Goal: Task Accomplishment & Management: Manage account settings

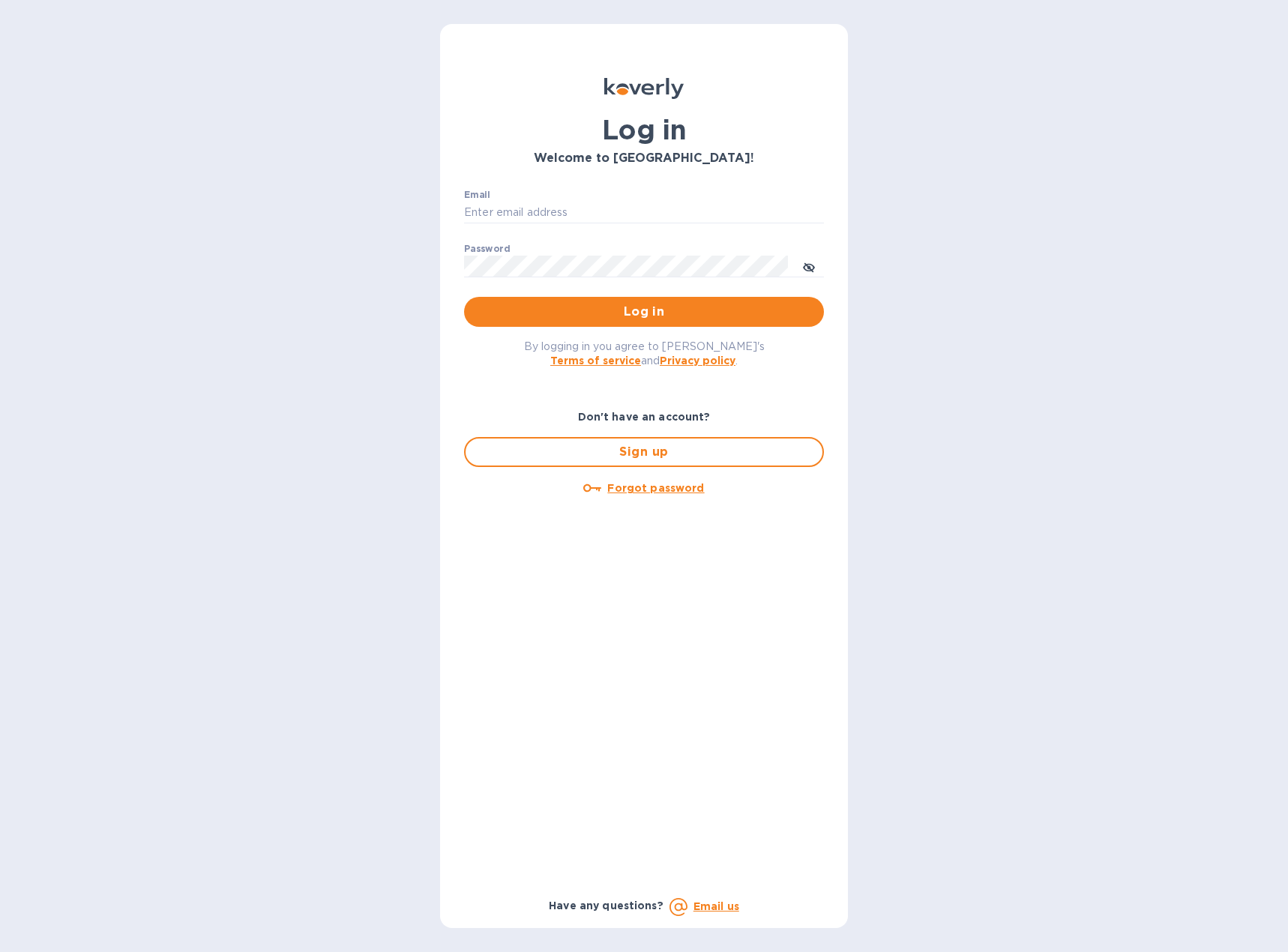
type input "[EMAIL_ADDRESS][DOMAIN_NAME]"
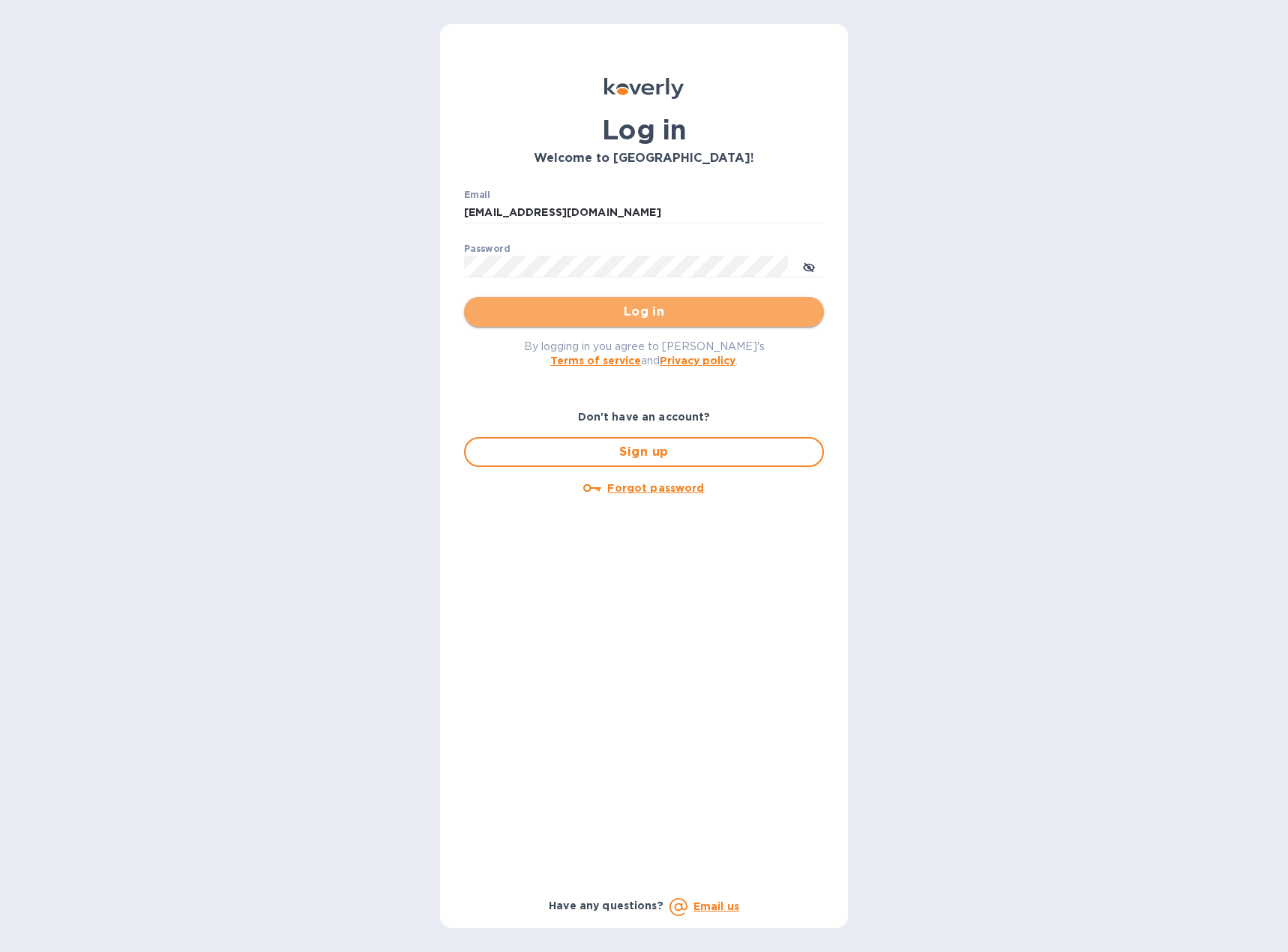
click at [568, 317] on span "Log in" at bounding box center [644, 312] width 336 height 18
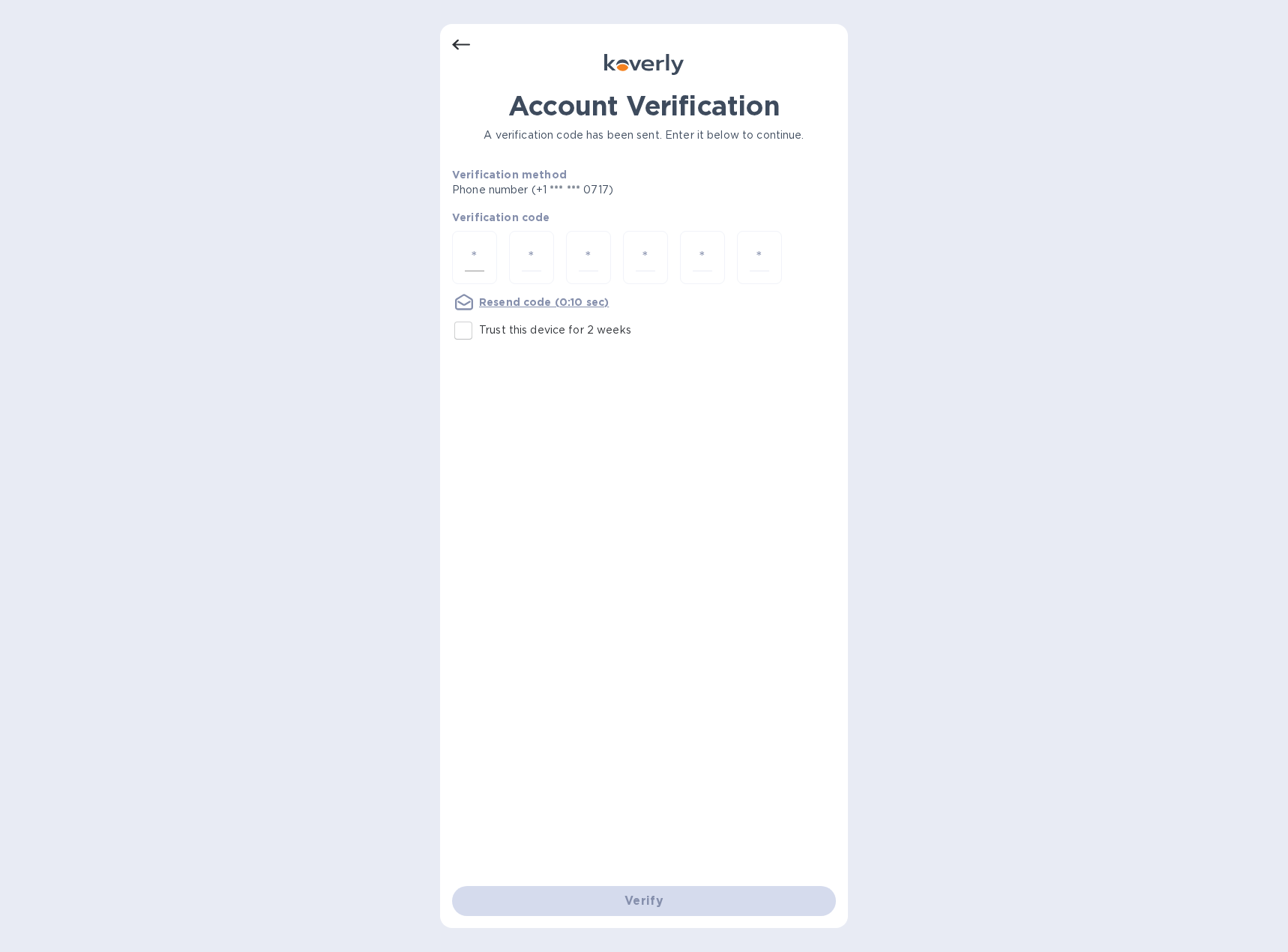
click at [477, 262] on input "number" at bounding box center [474, 257] width 19 height 28
type input "3"
type input "6"
type input "9"
type input "4"
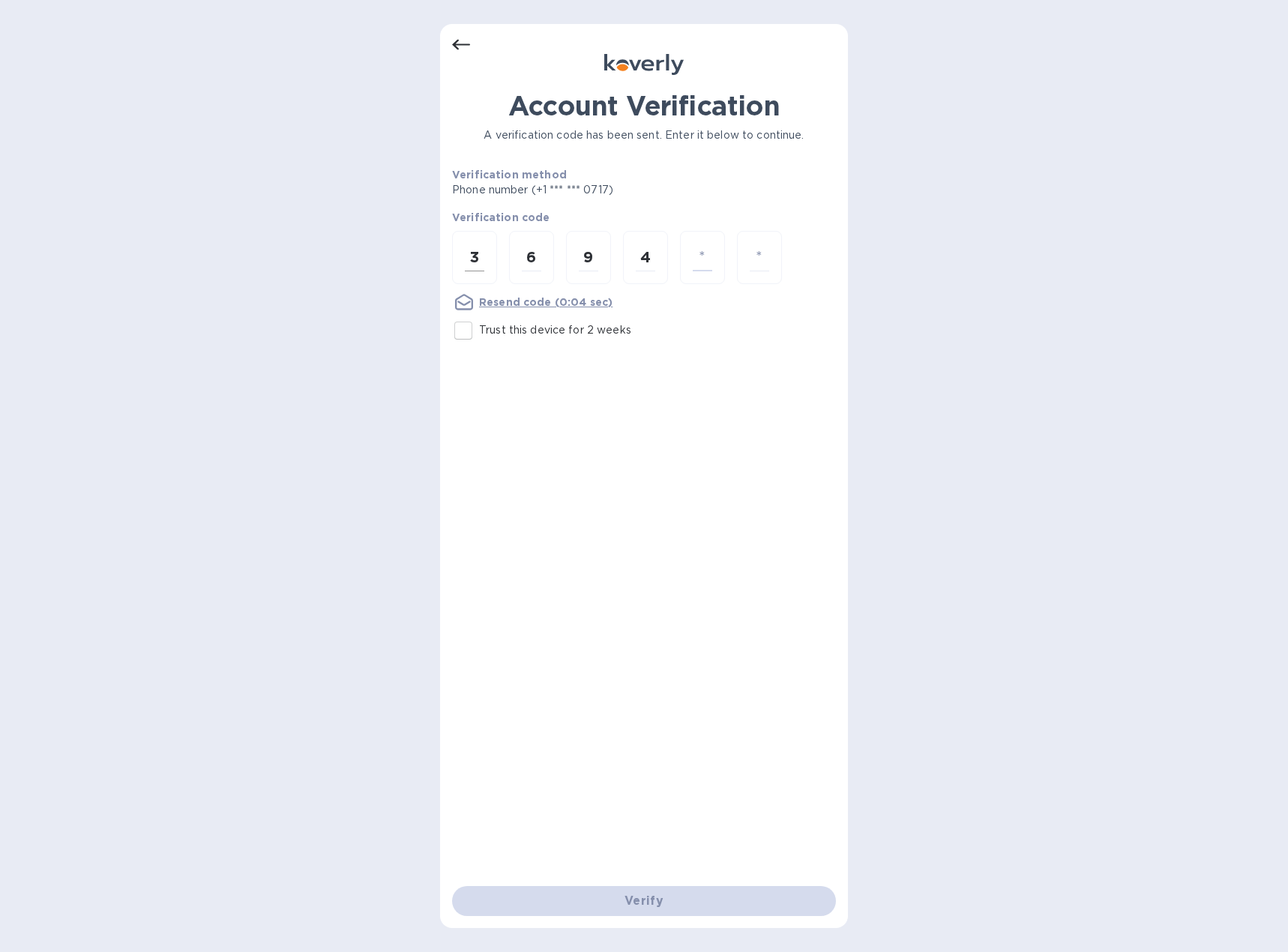
type input "4"
type input "9"
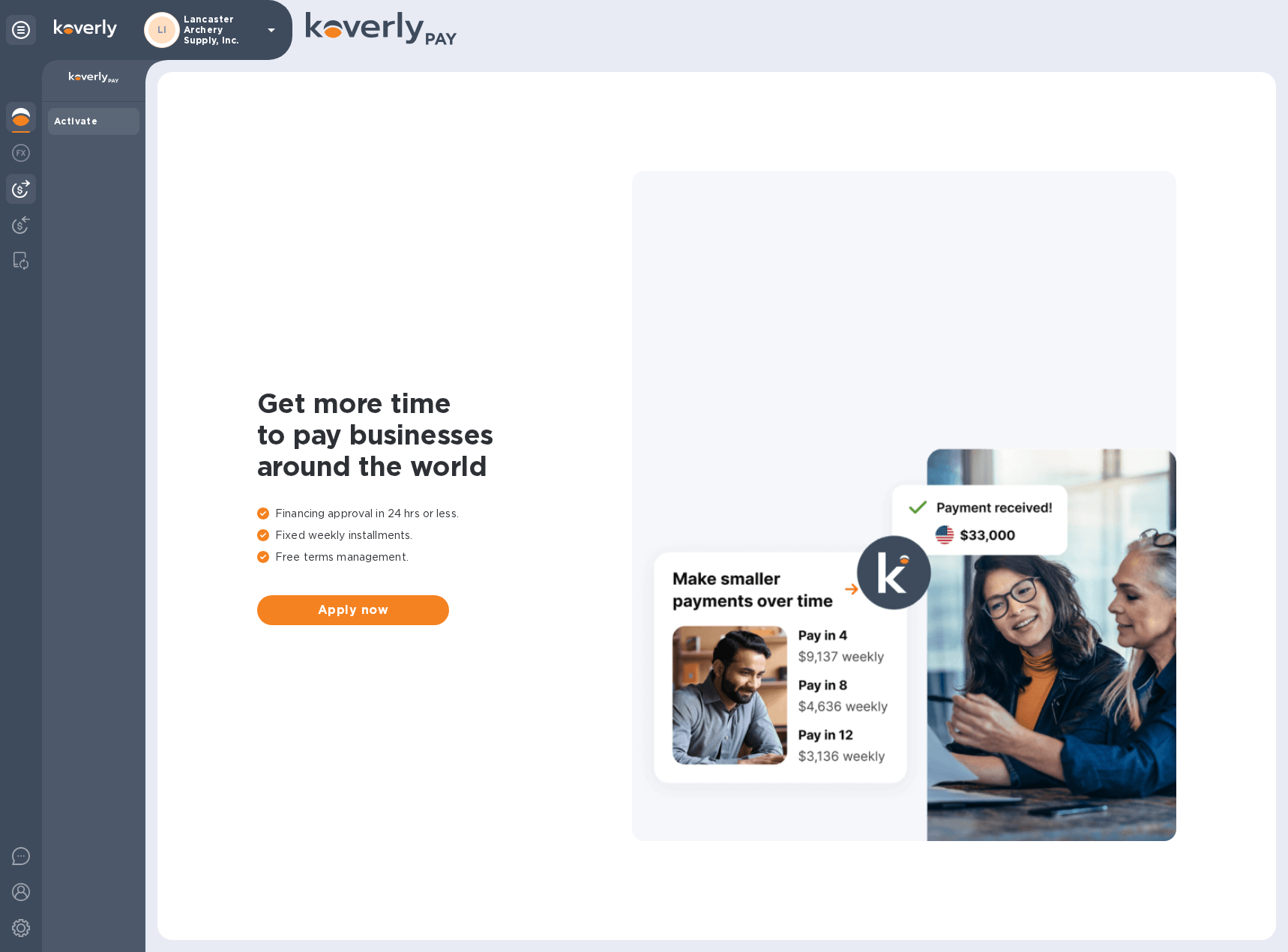
click at [23, 191] on img at bounding box center [21, 188] width 18 height 18
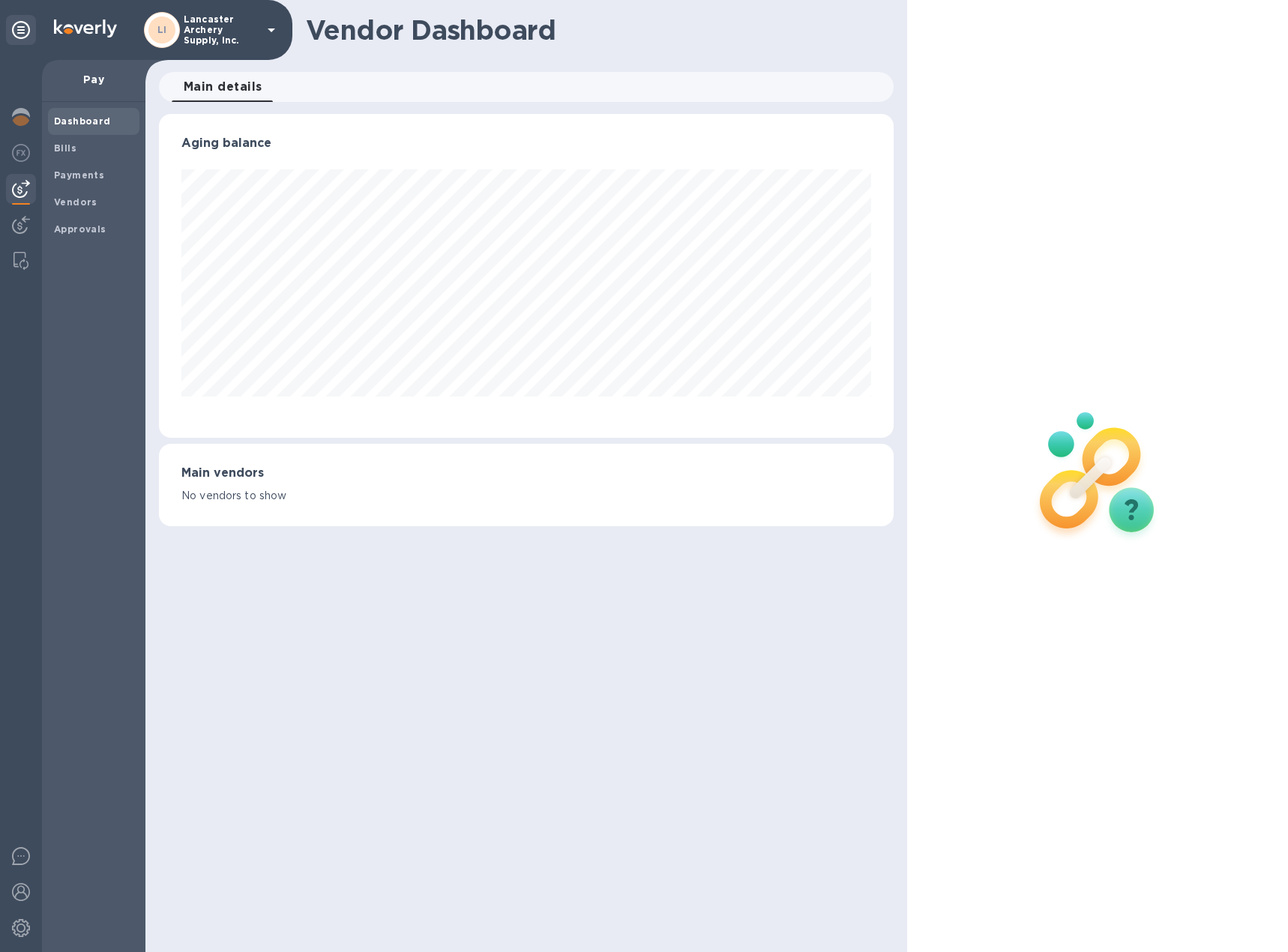
scroll to position [324, 734]
click at [59, 153] on b "Bills" at bounding box center [65, 148] width 22 height 11
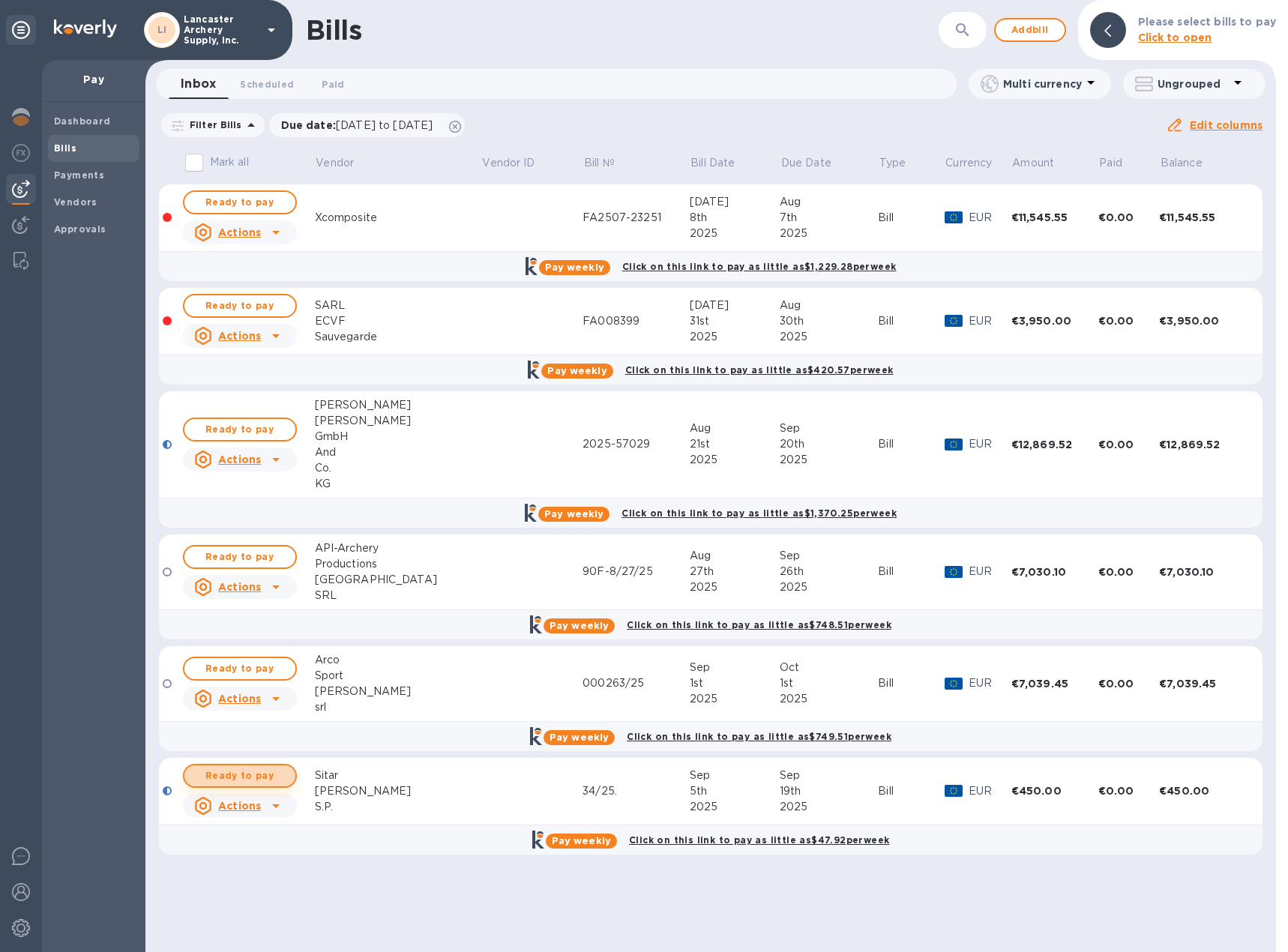
click at [247, 778] on span "Ready to pay" at bounding box center [239, 775] width 87 height 18
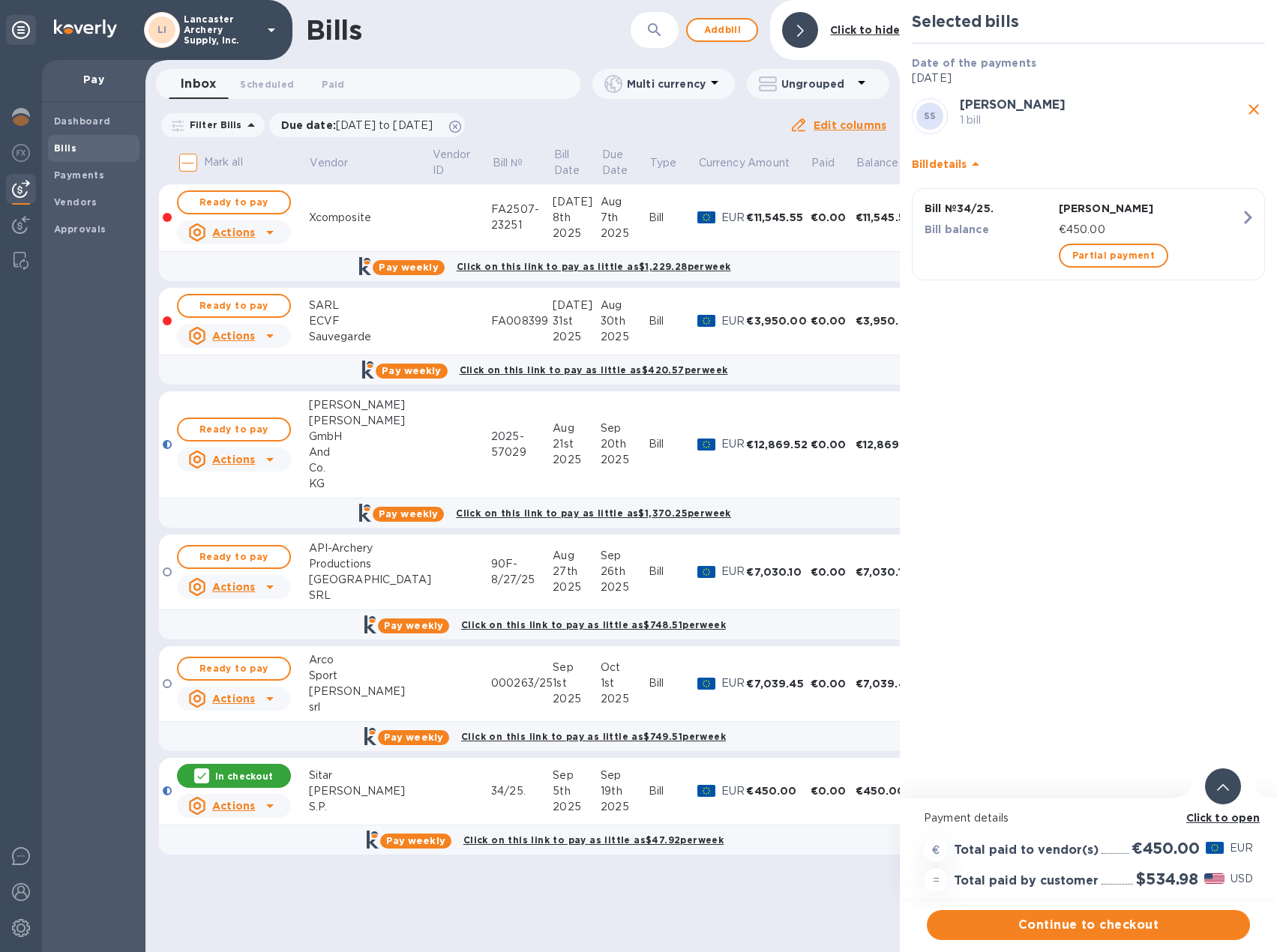
click at [1220, 784] on icon at bounding box center [1222, 787] width 12 height 6
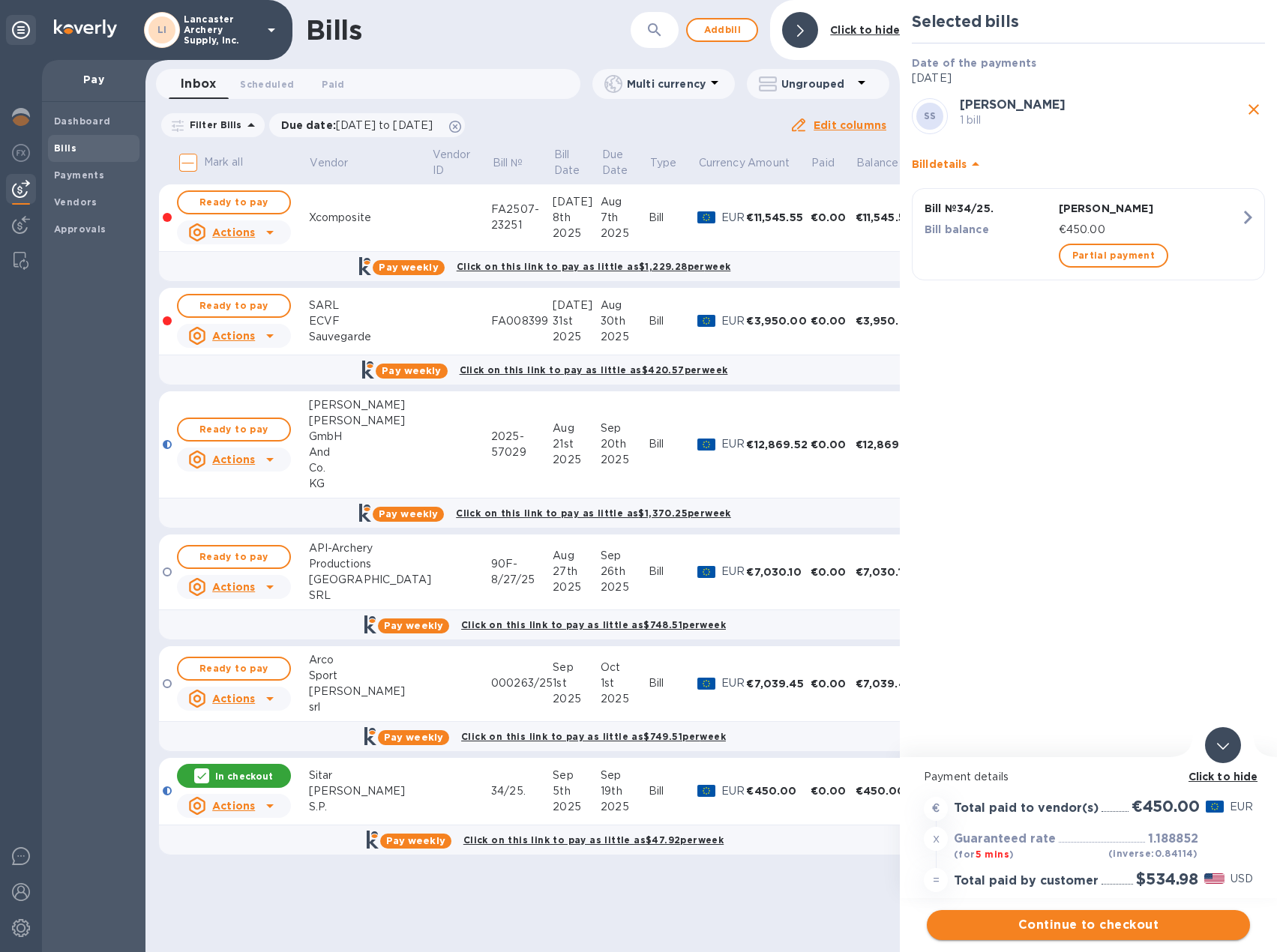
click at [1105, 921] on span "Continue to checkout" at bounding box center [1088, 924] width 299 height 18
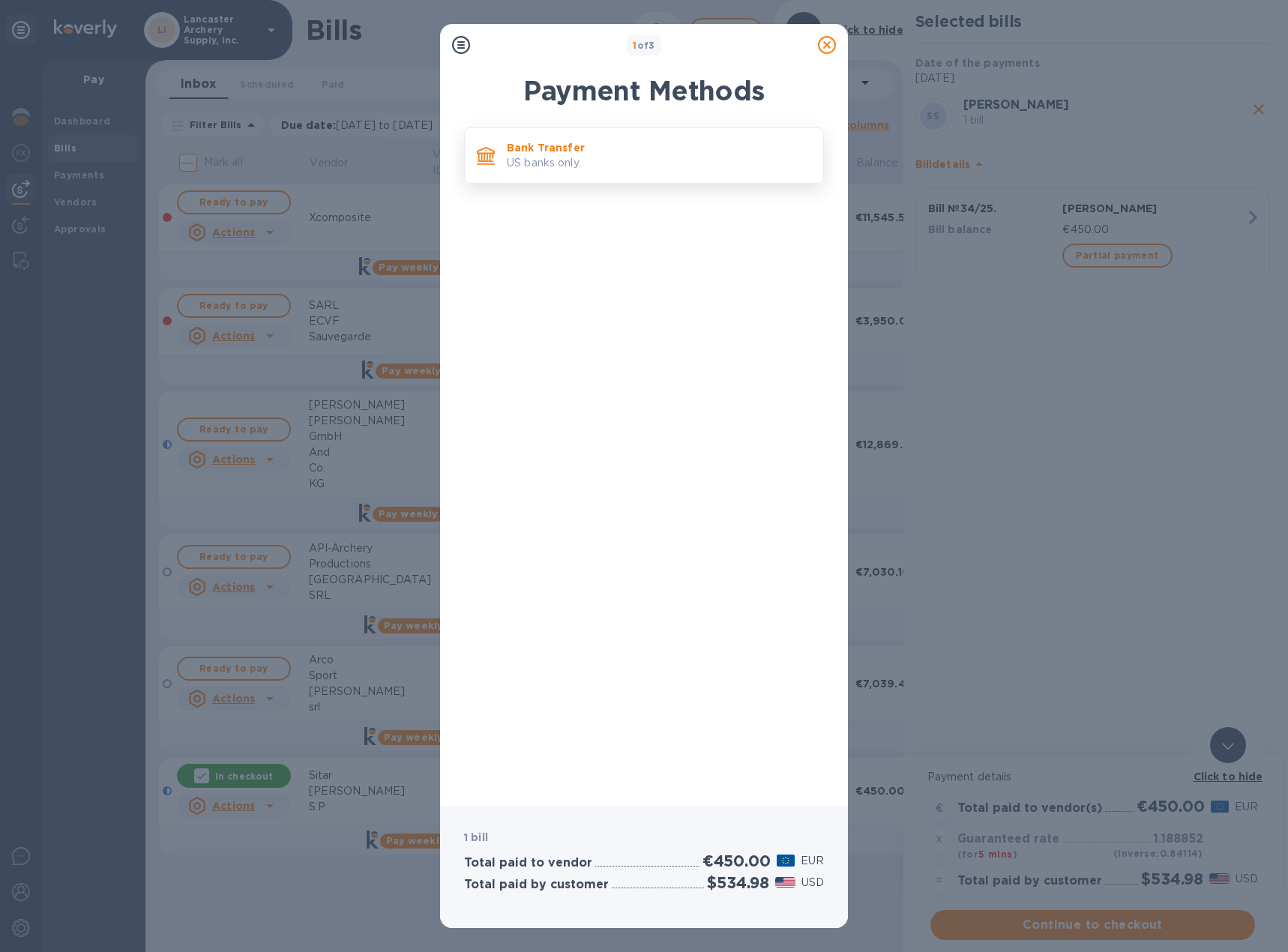
click at [667, 180] on div "Bank Transfer US banks only." at bounding box center [644, 155] width 360 height 56
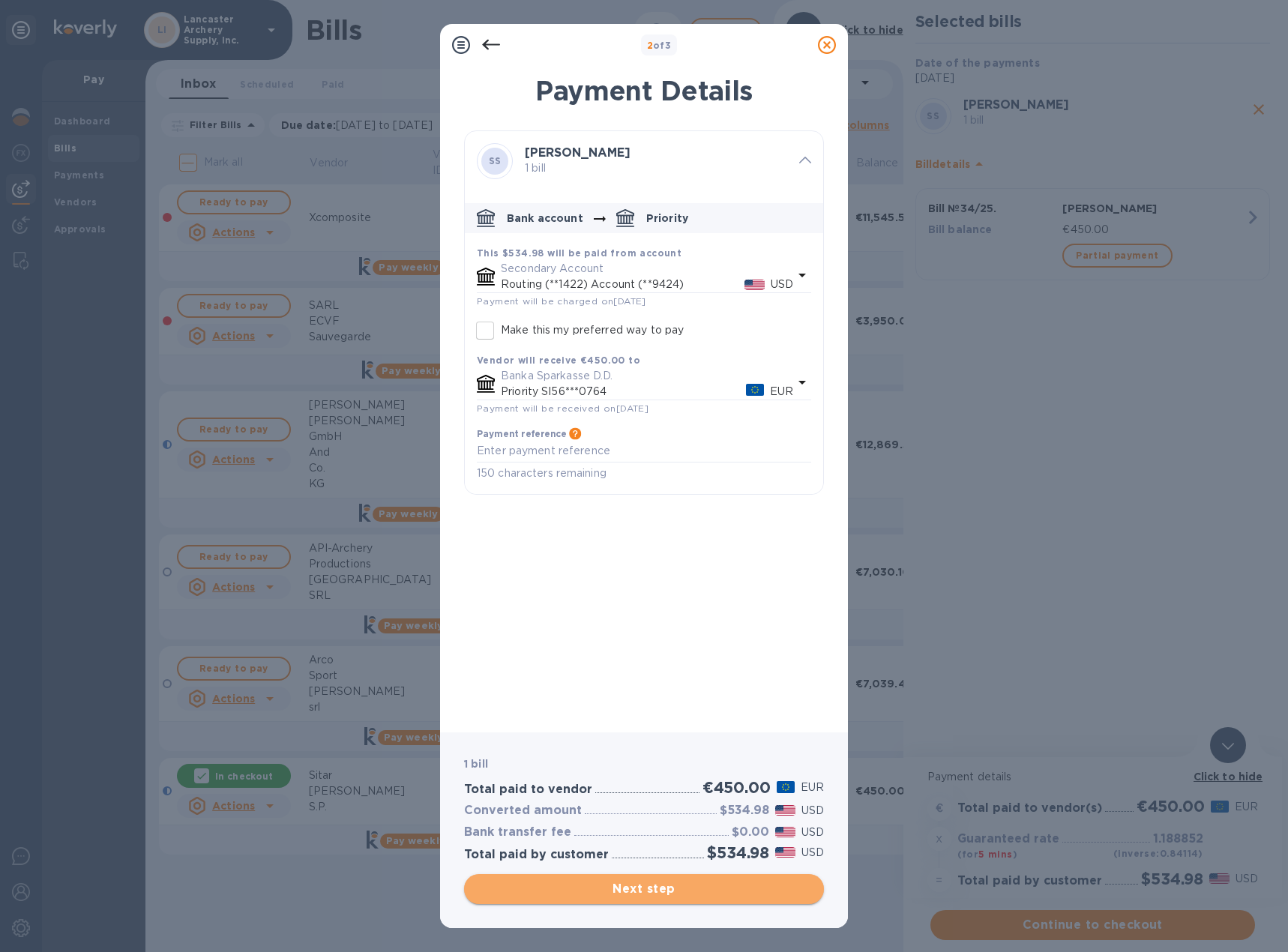
click at [663, 895] on span "Next step" at bounding box center [644, 888] width 336 height 18
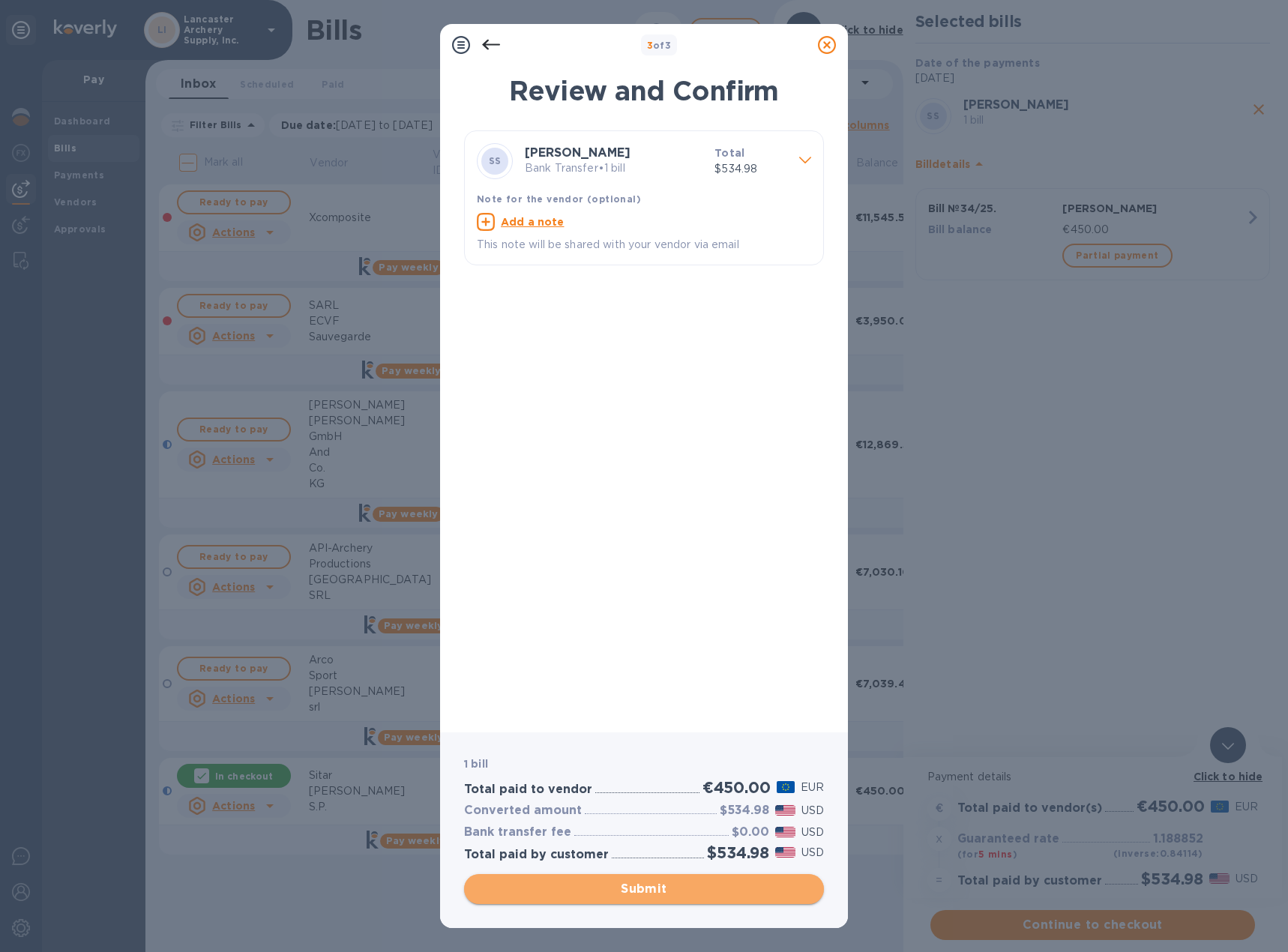
click at [652, 894] on span "Submit" at bounding box center [644, 888] width 336 height 18
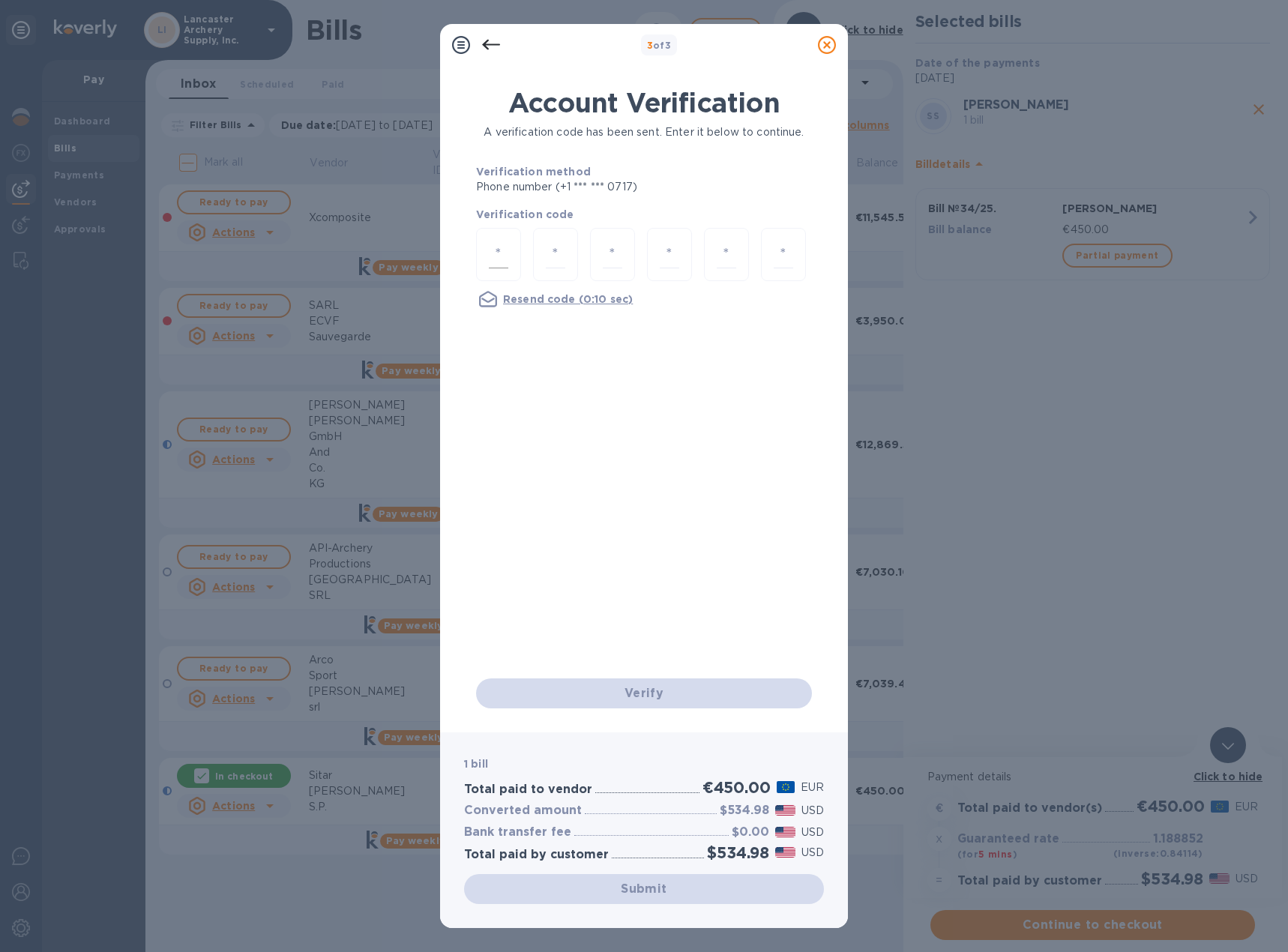
click at [493, 246] on input "number" at bounding box center [498, 254] width 19 height 28
type input "1"
type input "6"
type input "4"
type input "1"
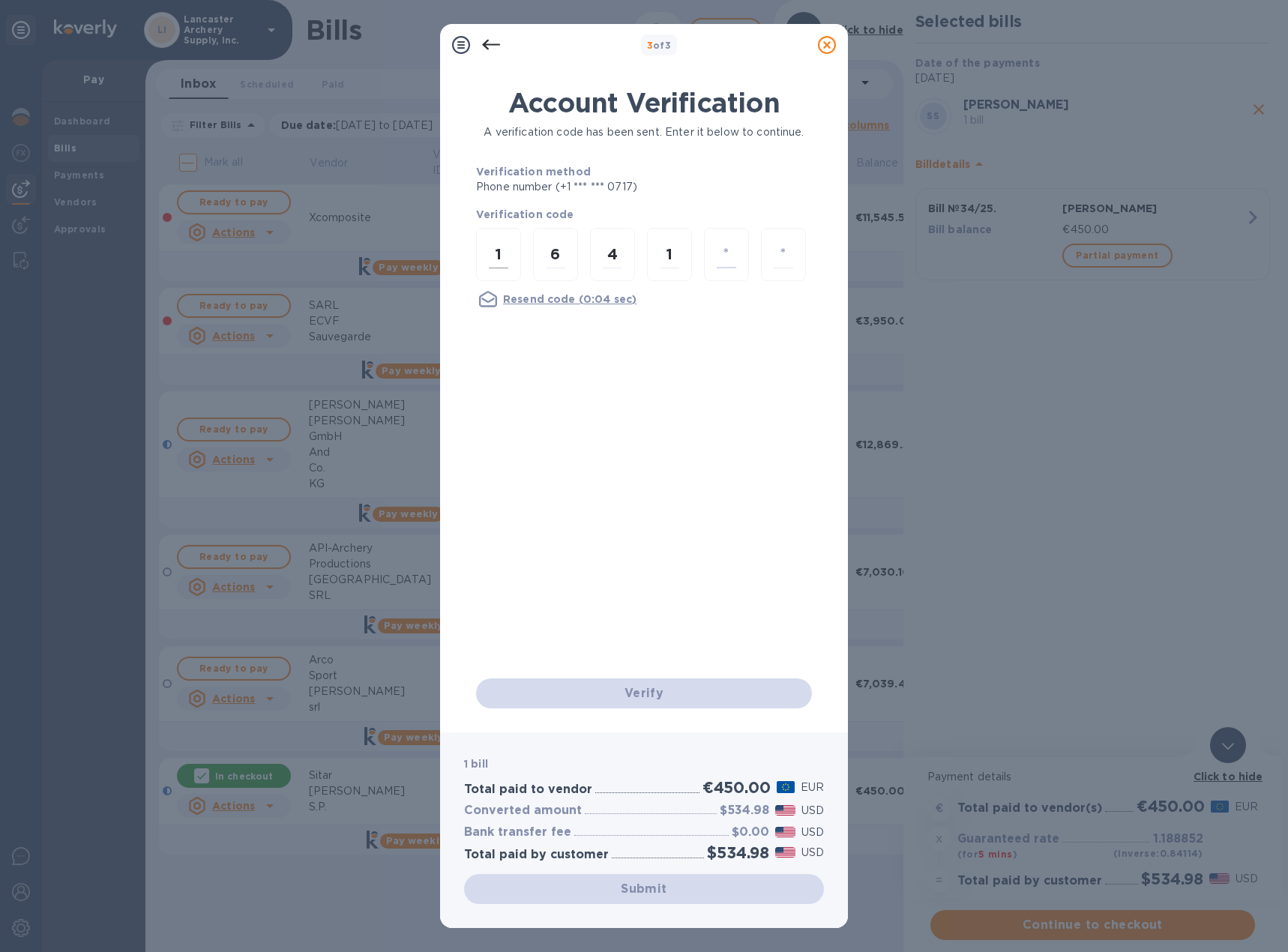
type input "5"
type input "8"
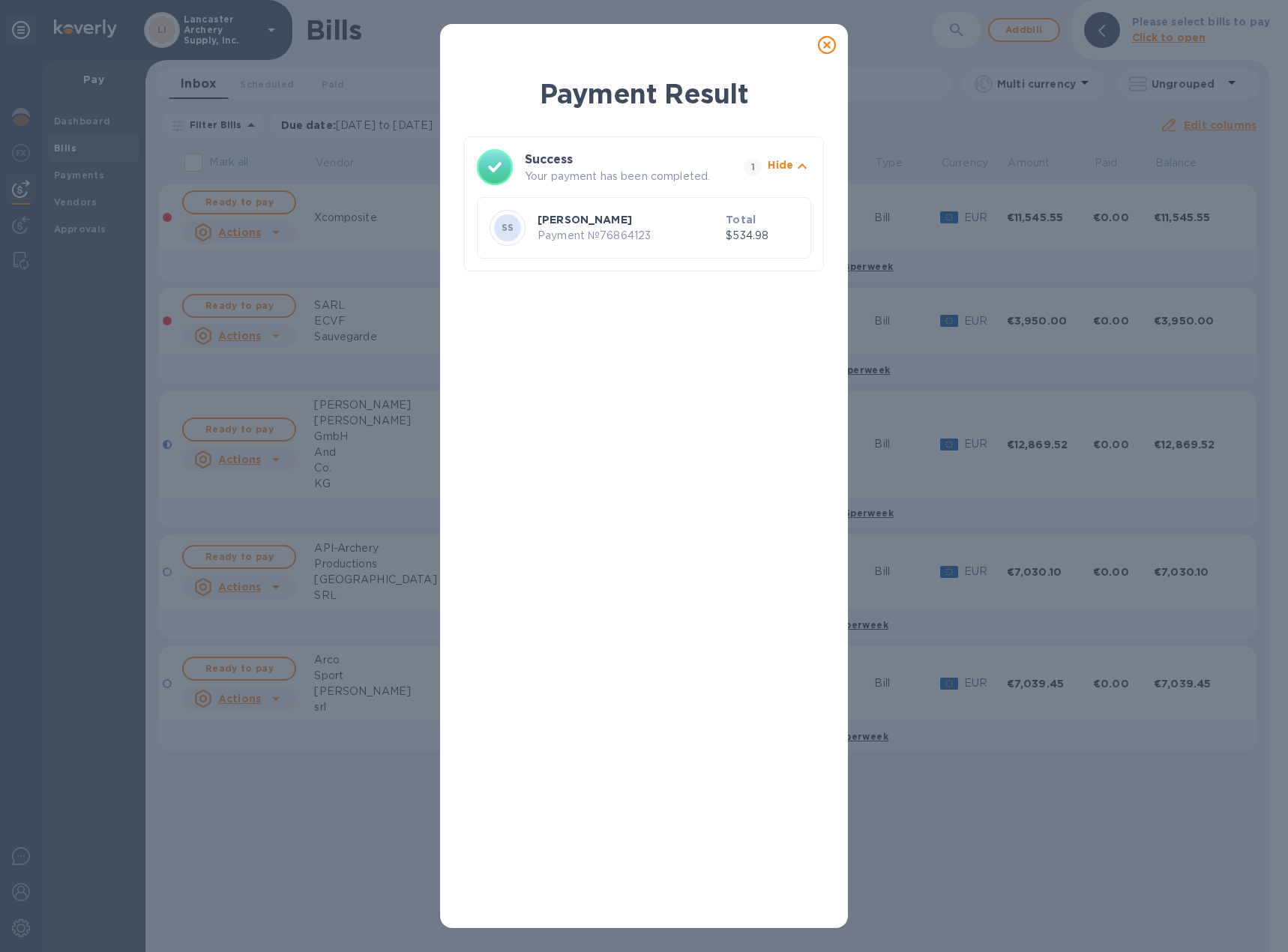
click at [823, 41] on icon at bounding box center [827, 45] width 18 height 18
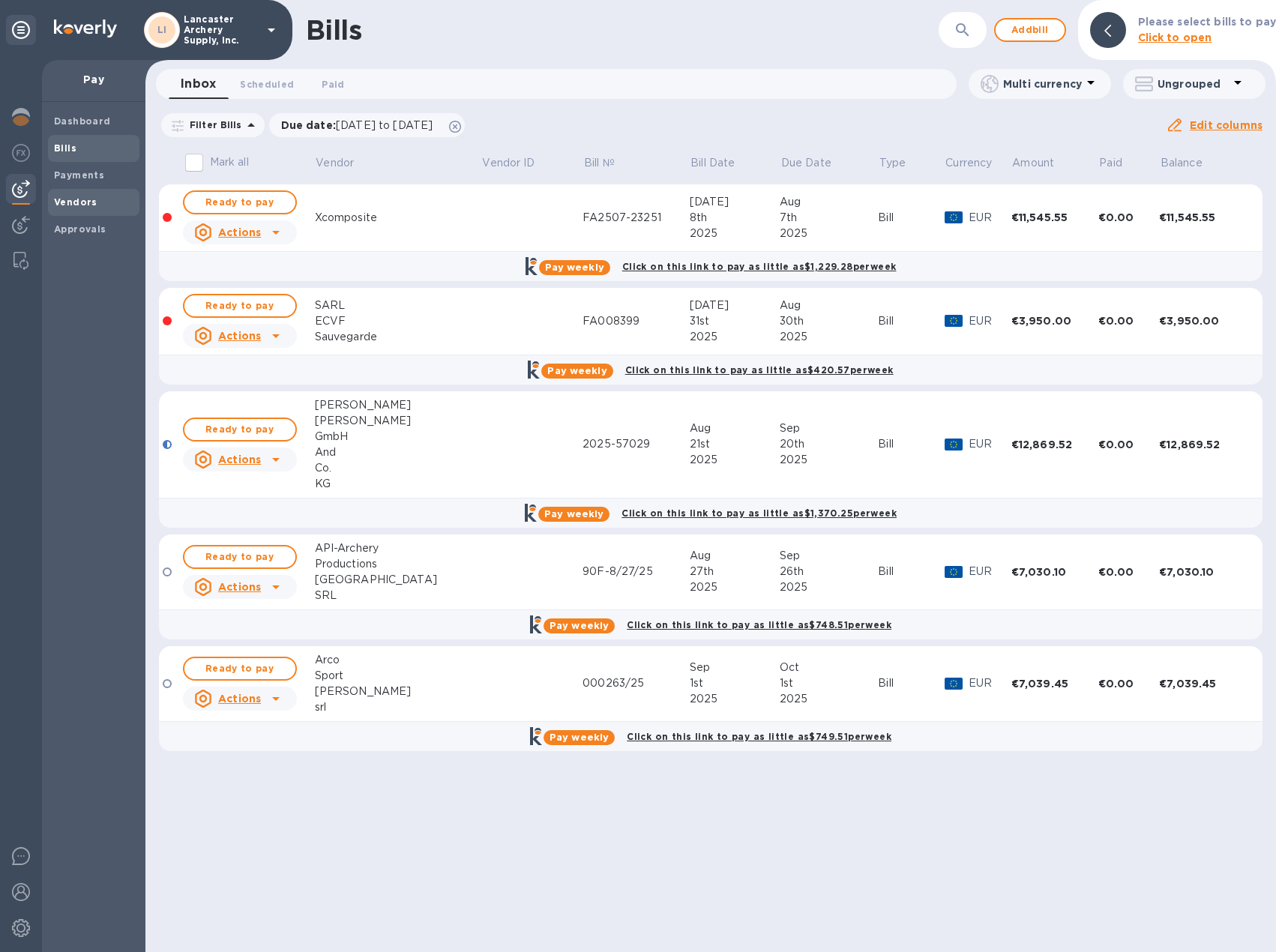
click at [76, 203] on b "Vendors" at bounding box center [76, 202] width 44 height 11
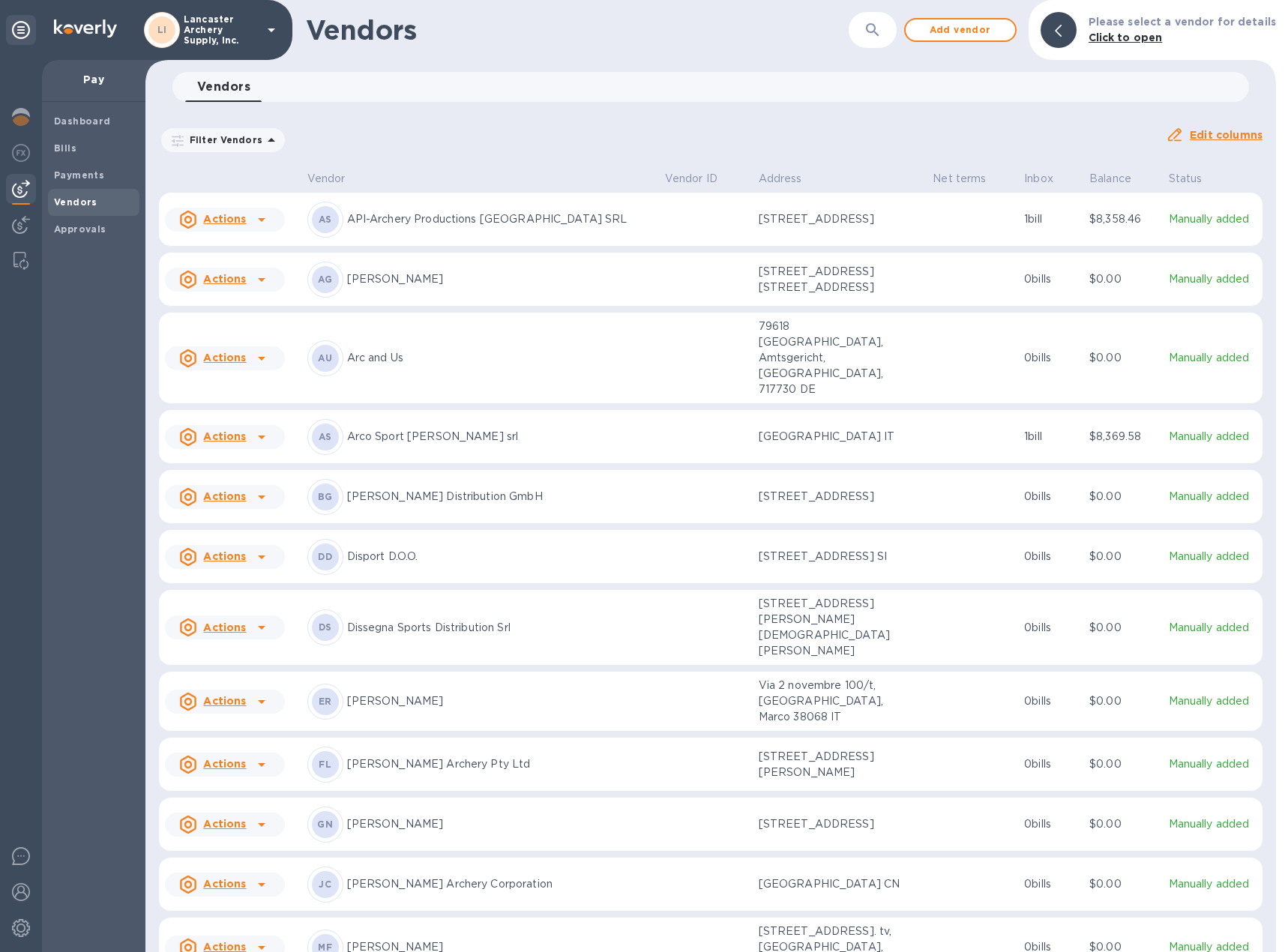
click at [759, 429] on p "[GEOGRAPHIC_DATA] IT" at bounding box center [834, 437] width 150 height 16
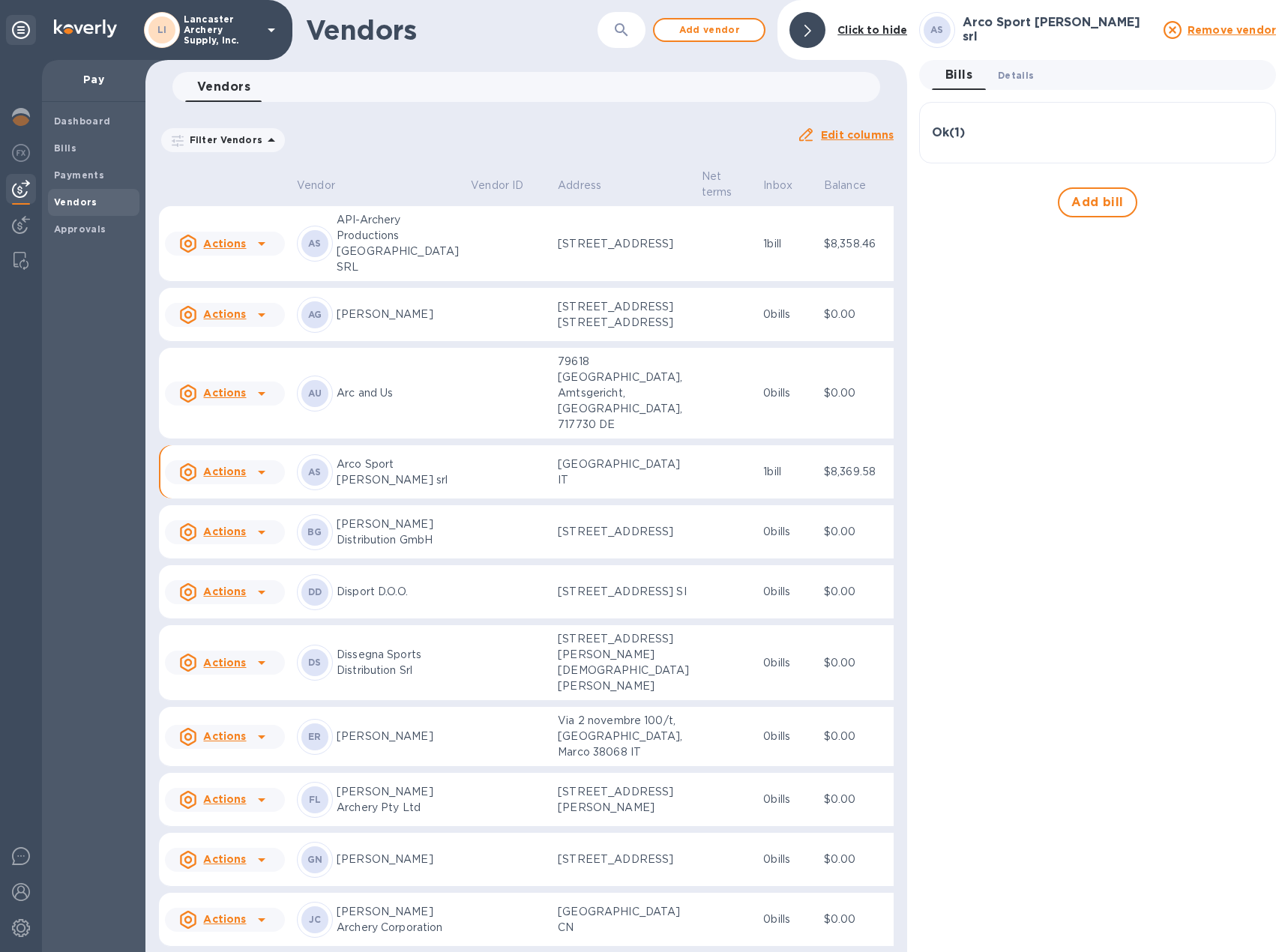
click at [1021, 72] on span "Details 0" at bounding box center [1015, 76] width 36 height 16
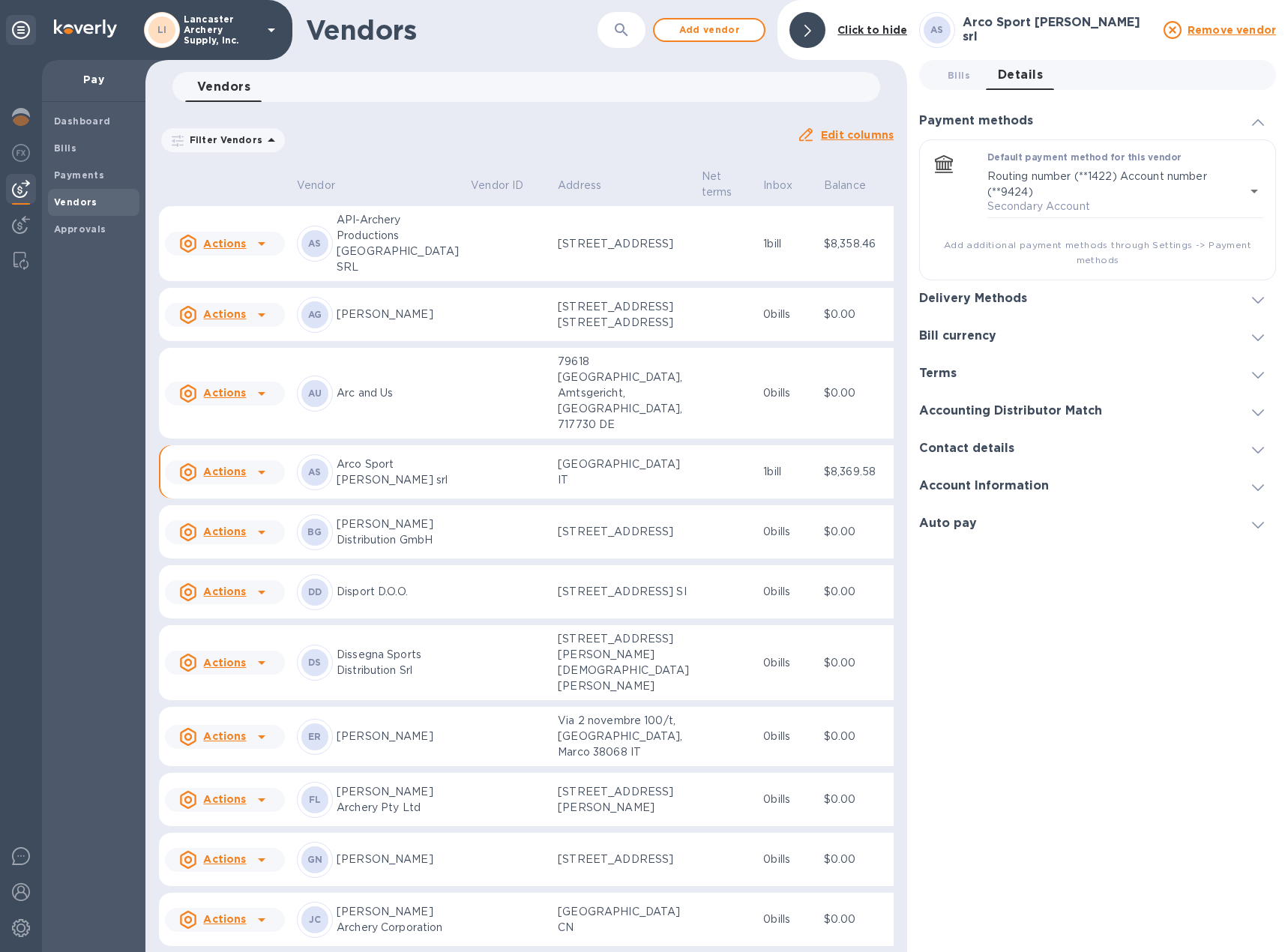
click at [1263, 301] on icon at bounding box center [1258, 300] width 12 height 6
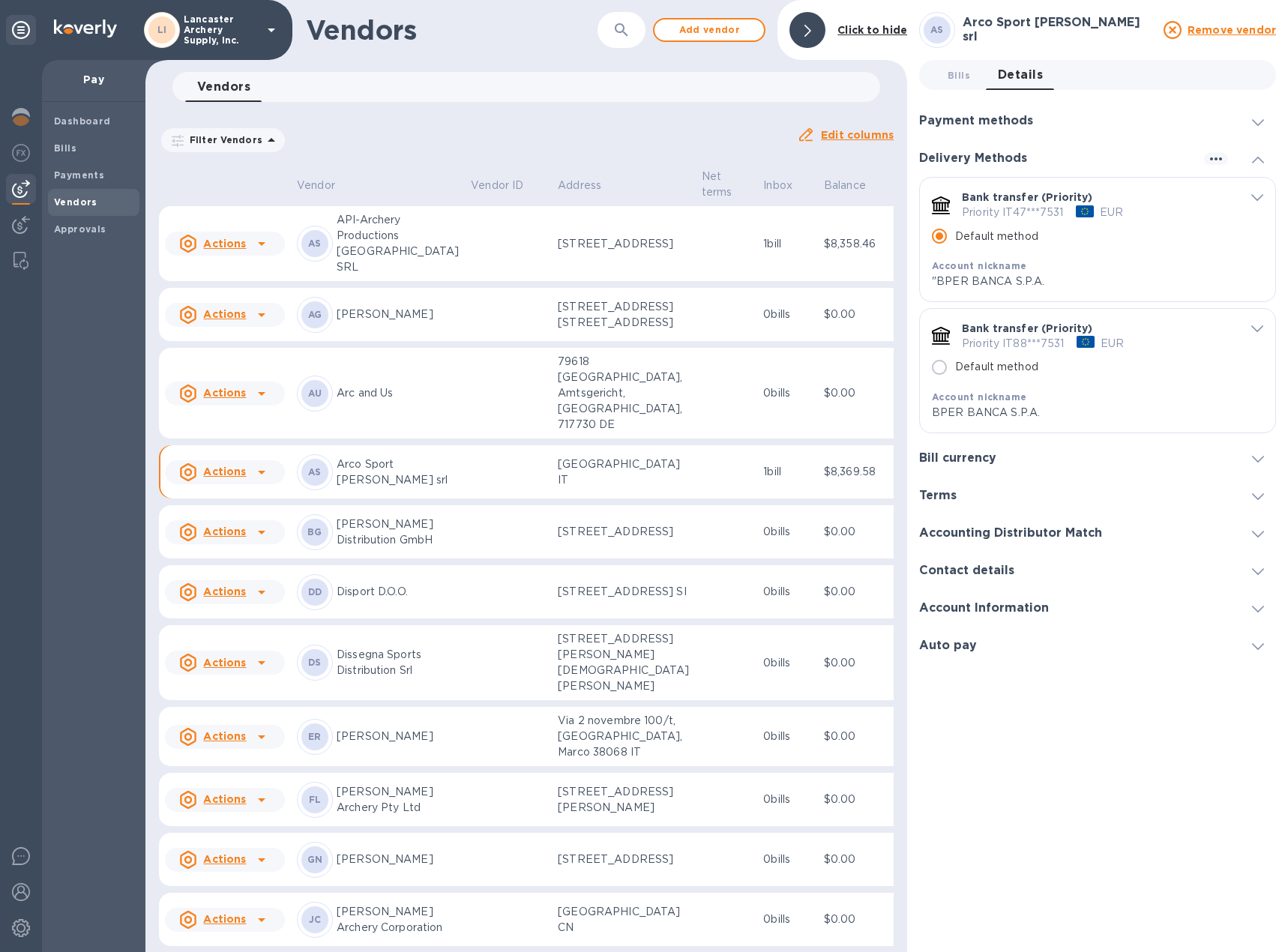
click at [1255, 331] on icon "default-method" at bounding box center [1257, 328] width 12 height 6
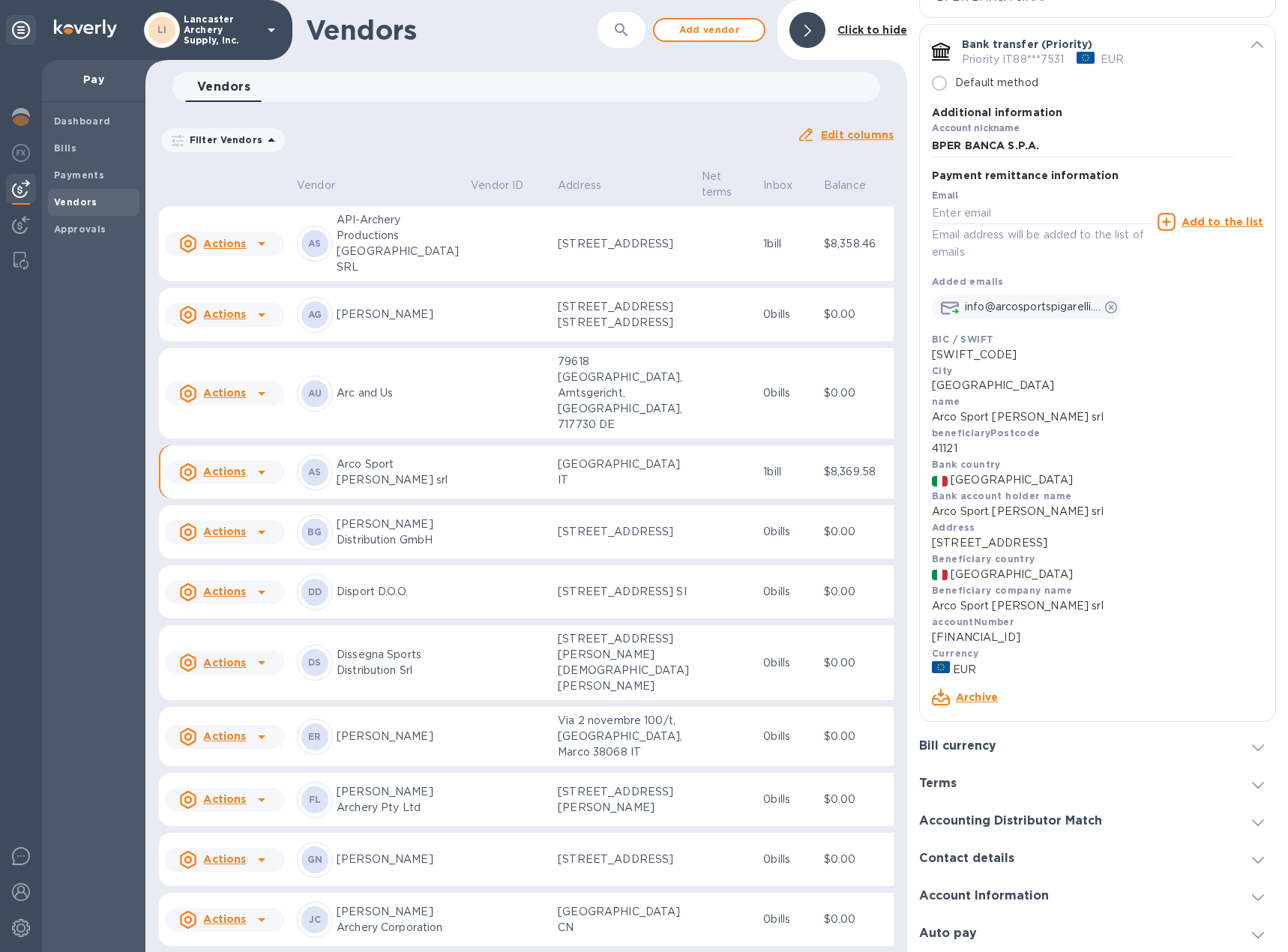
scroll to position [285, 0]
click at [971, 697] on link "Archive" at bounding box center [976, 696] width 42 height 12
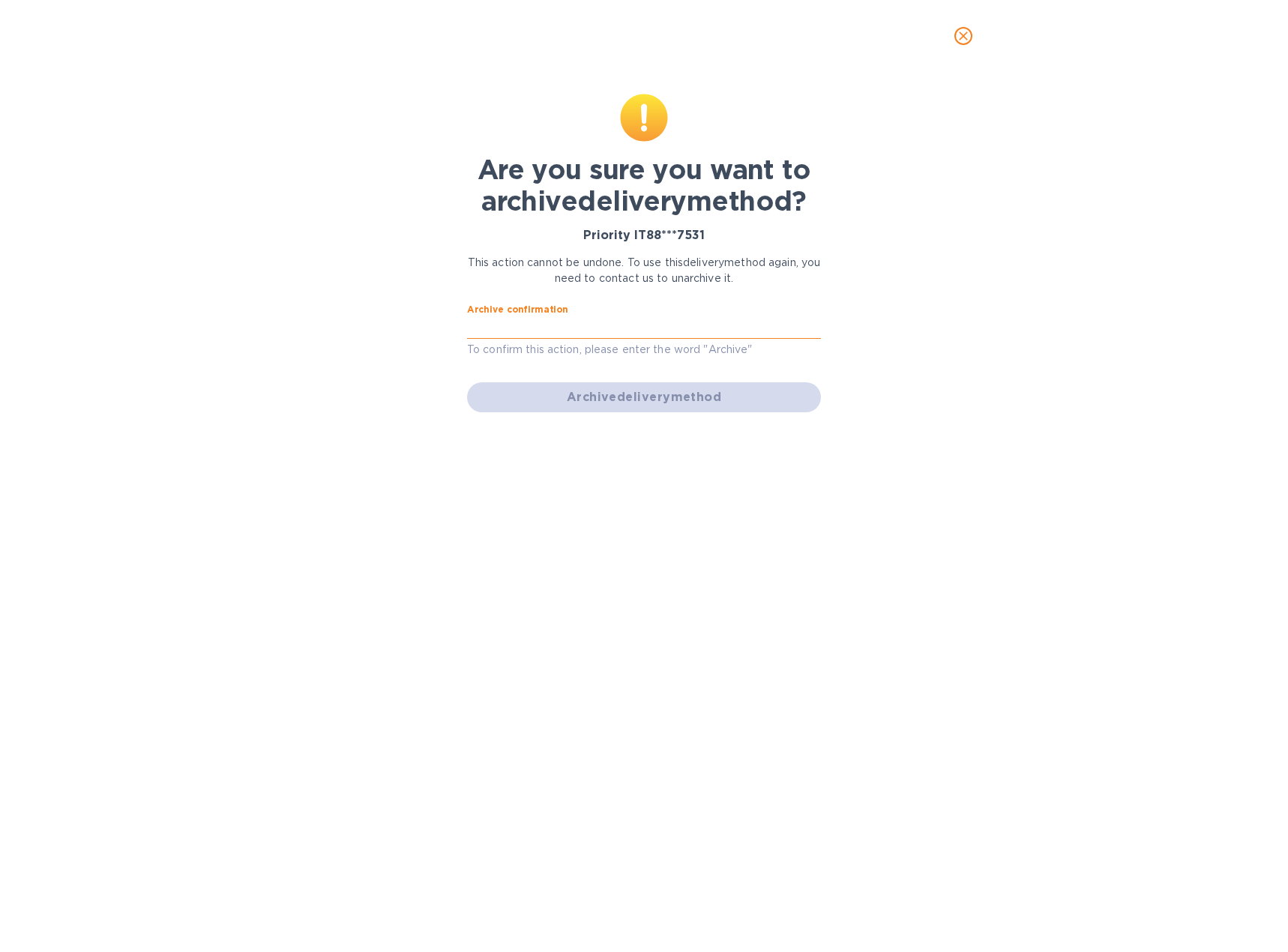
click at [500, 336] on input "text" at bounding box center [644, 328] width 354 height 22
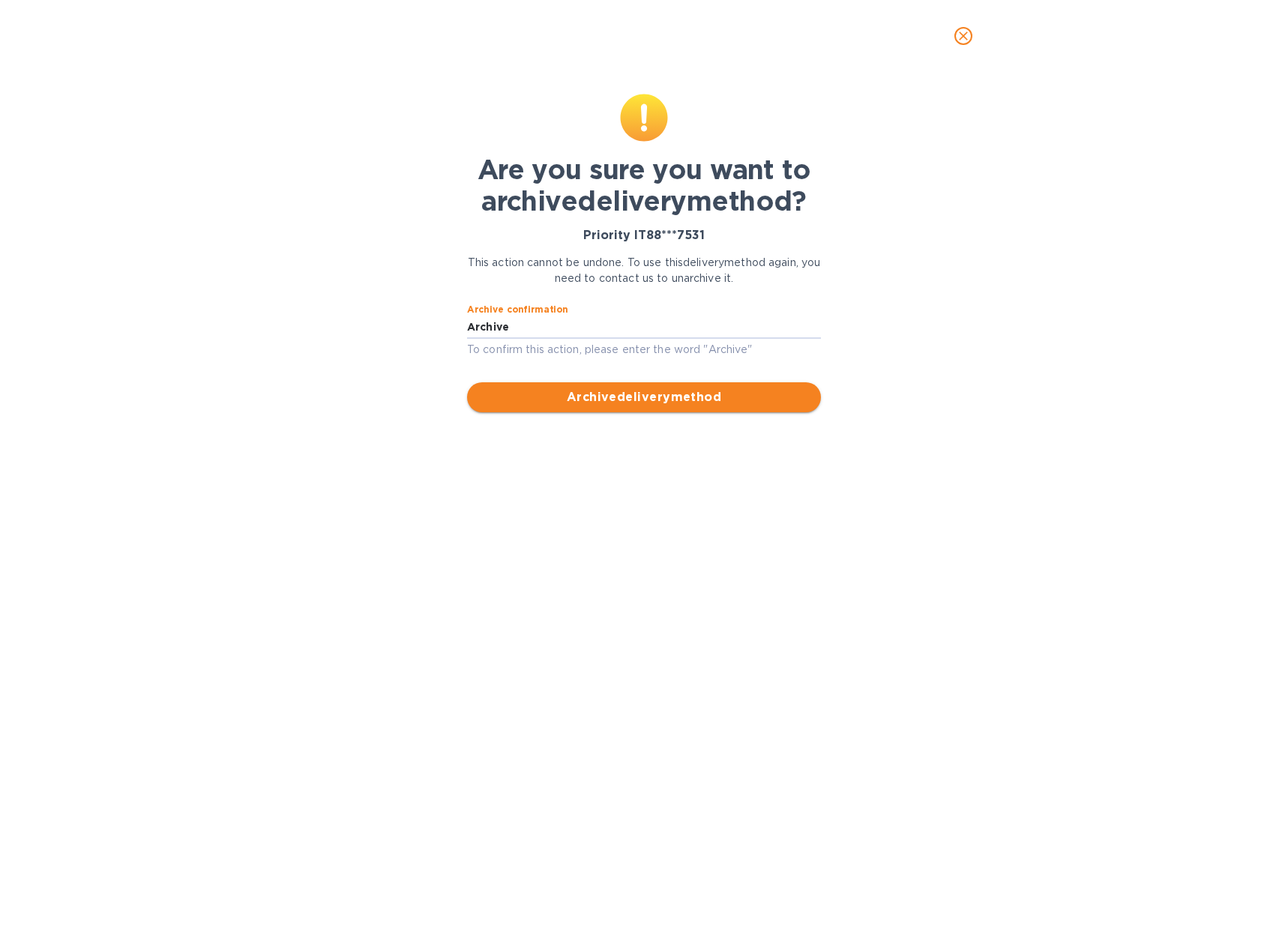
type input "Archive"
click at [615, 396] on span "Archive delivery method" at bounding box center [644, 397] width 330 height 18
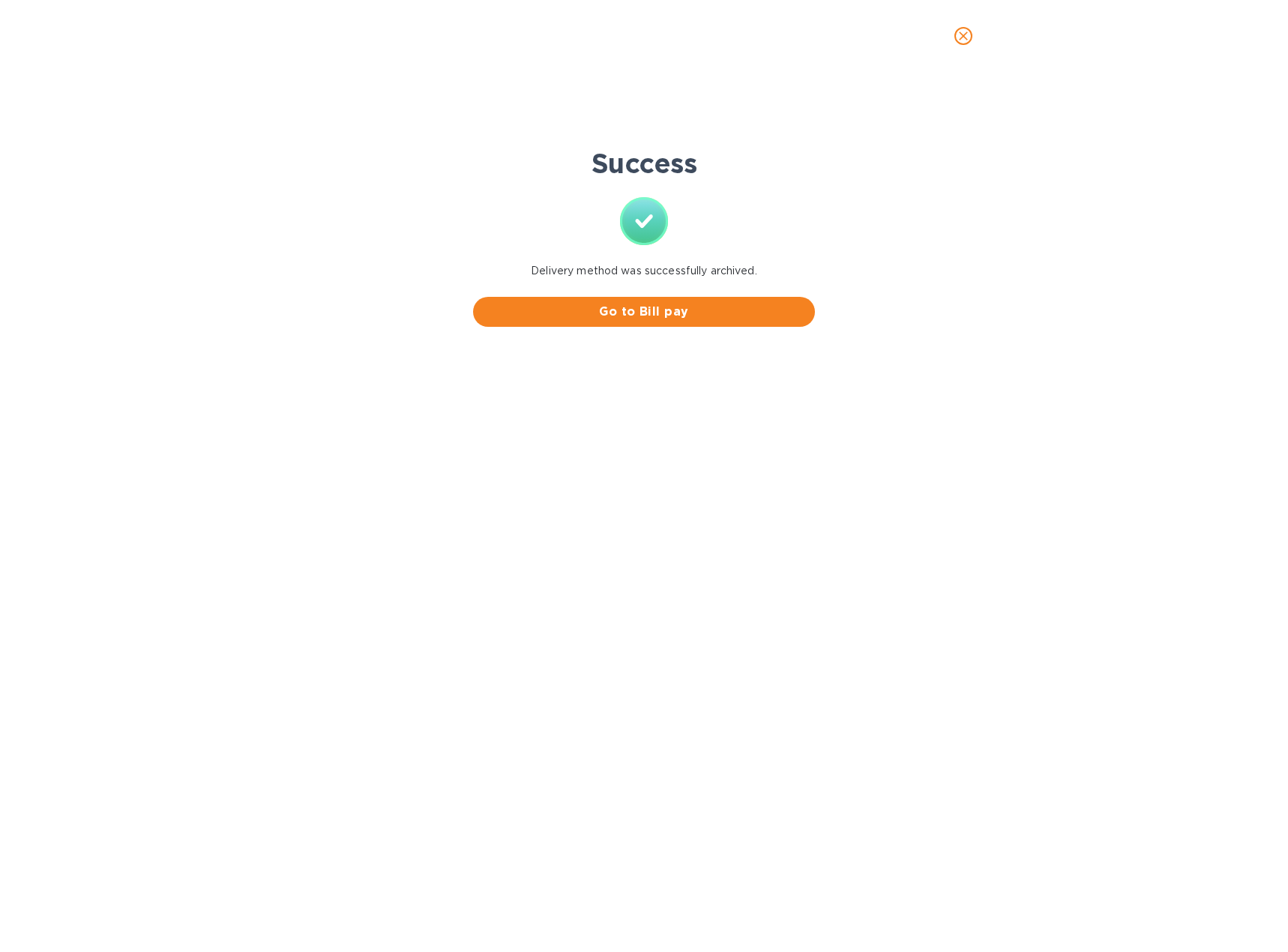
scroll to position [0, 0]
click at [626, 321] on button "Go to Bill pay" at bounding box center [644, 312] width 342 height 30
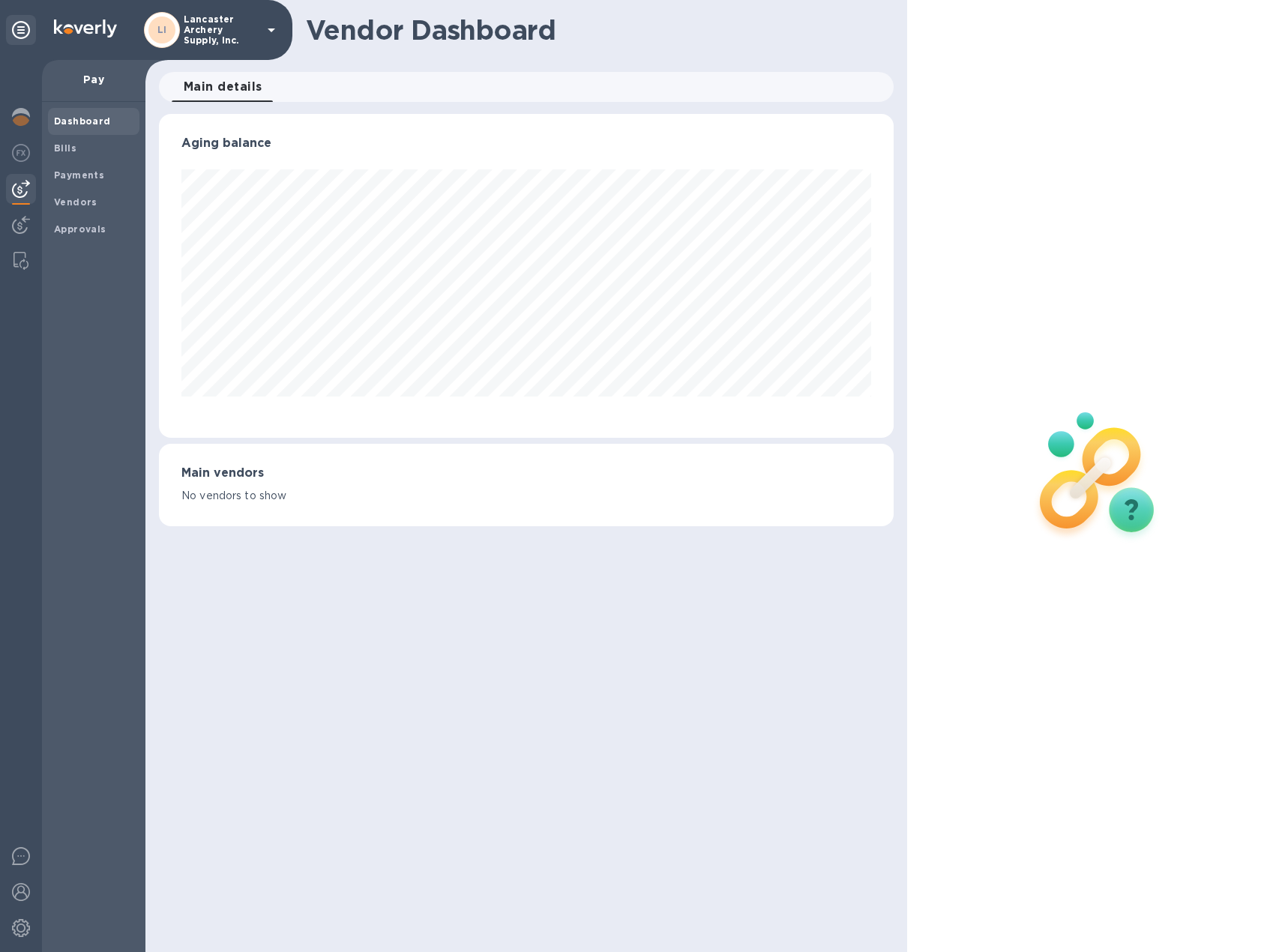
scroll to position [324, 734]
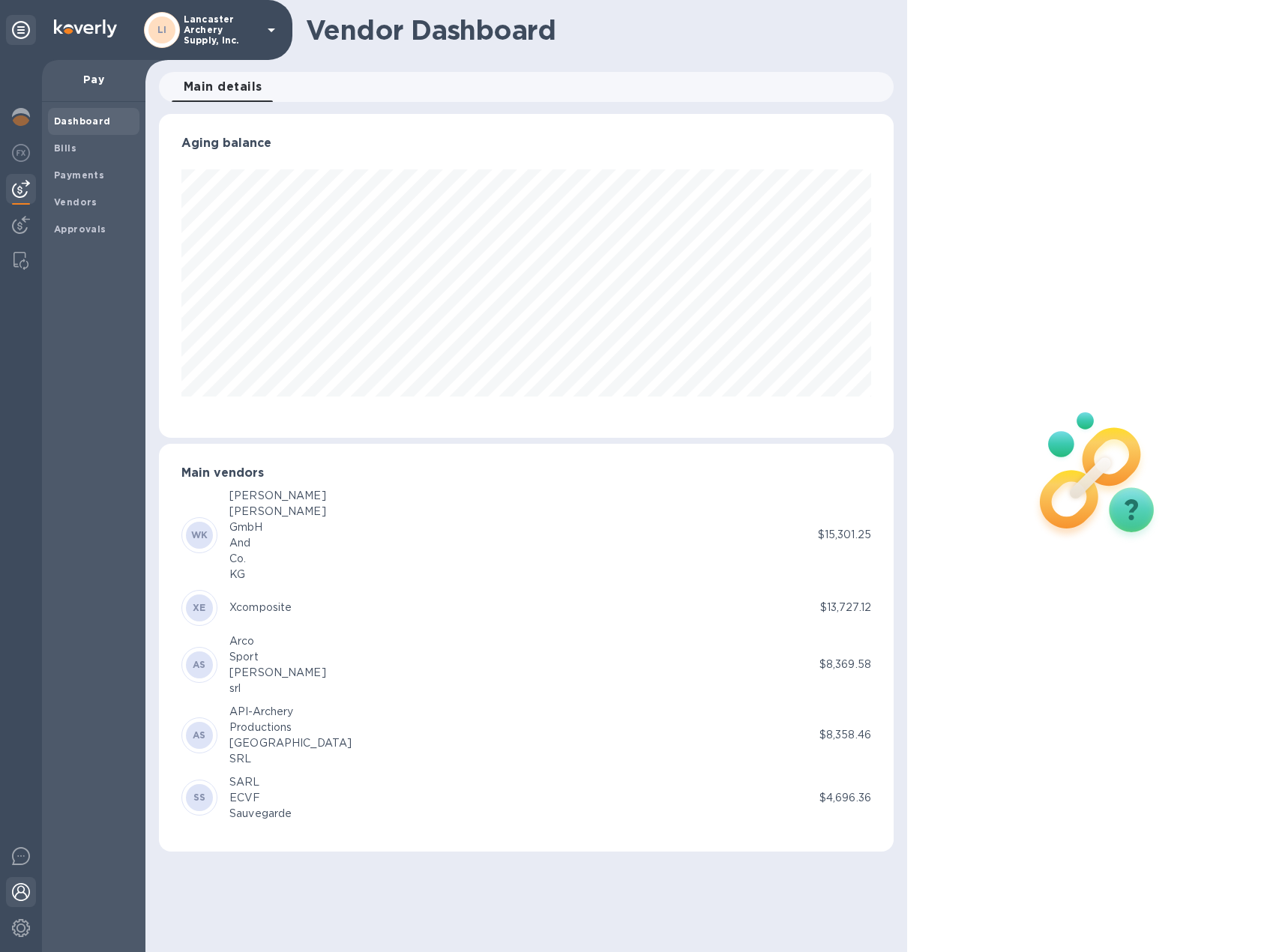
click at [18, 888] on img at bounding box center [21, 892] width 18 height 18
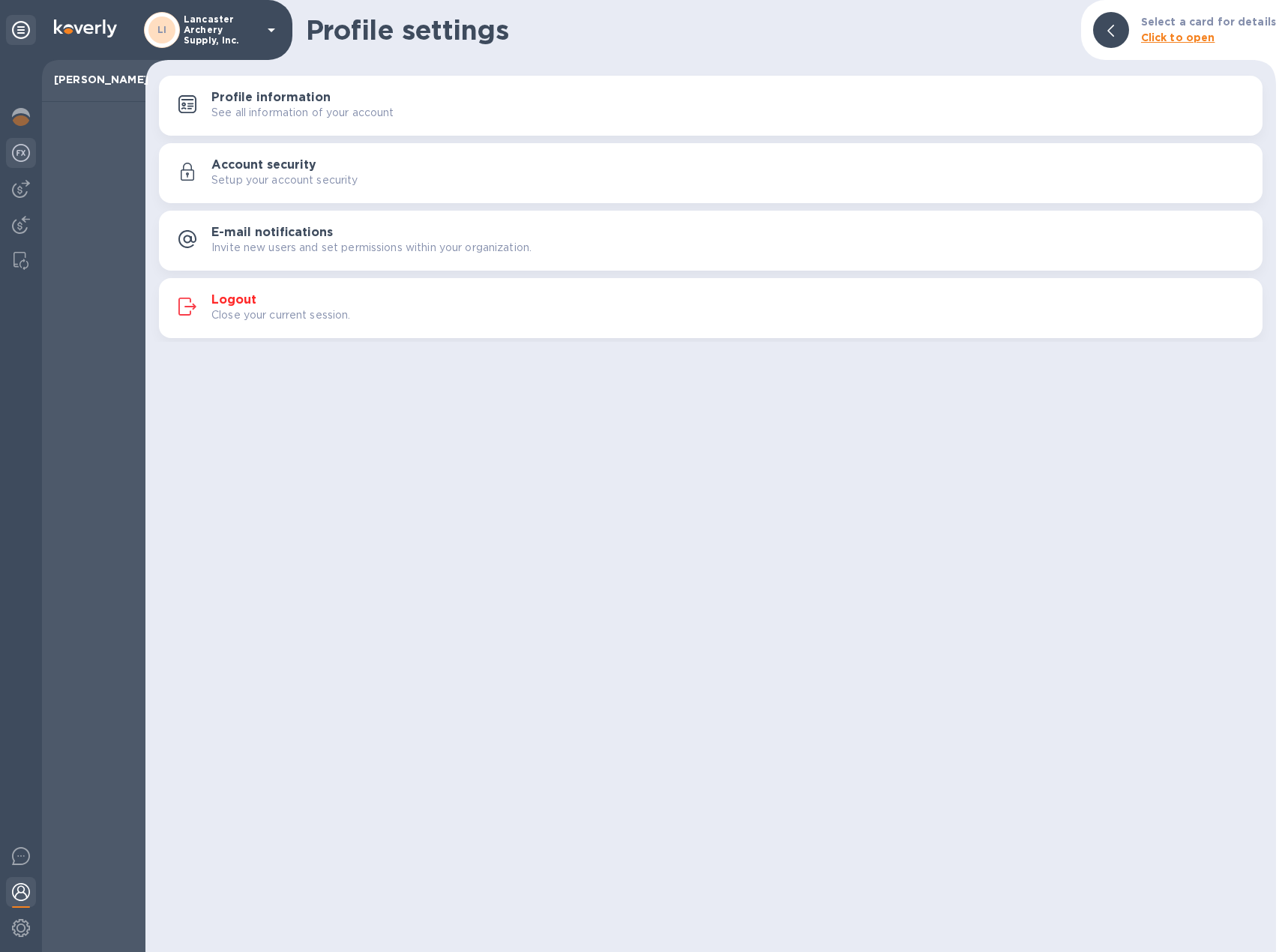
click at [23, 160] on img at bounding box center [21, 153] width 18 height 18
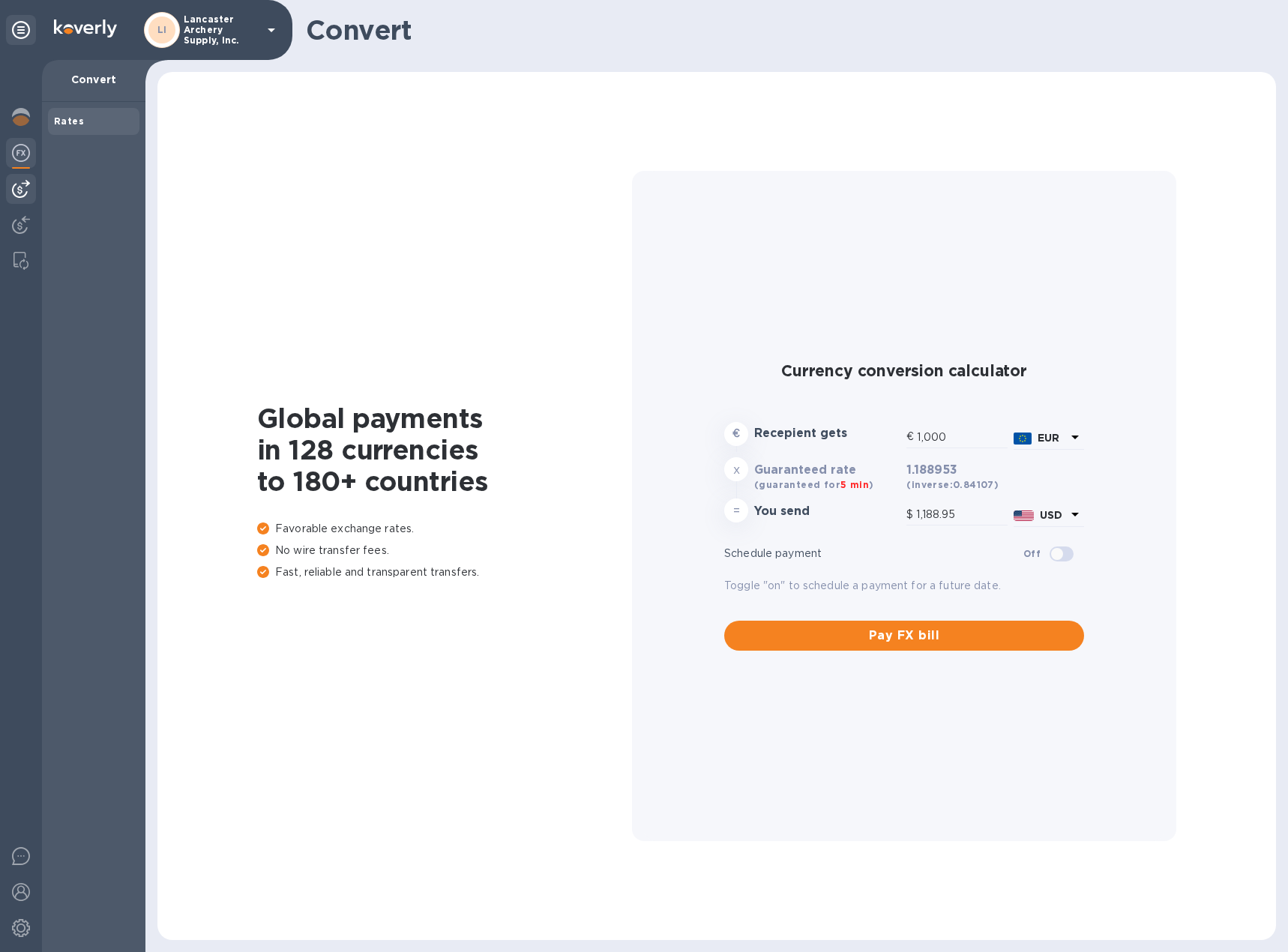
click at [22, 182] on img at bounding box center [21, 188] width 18 height 18
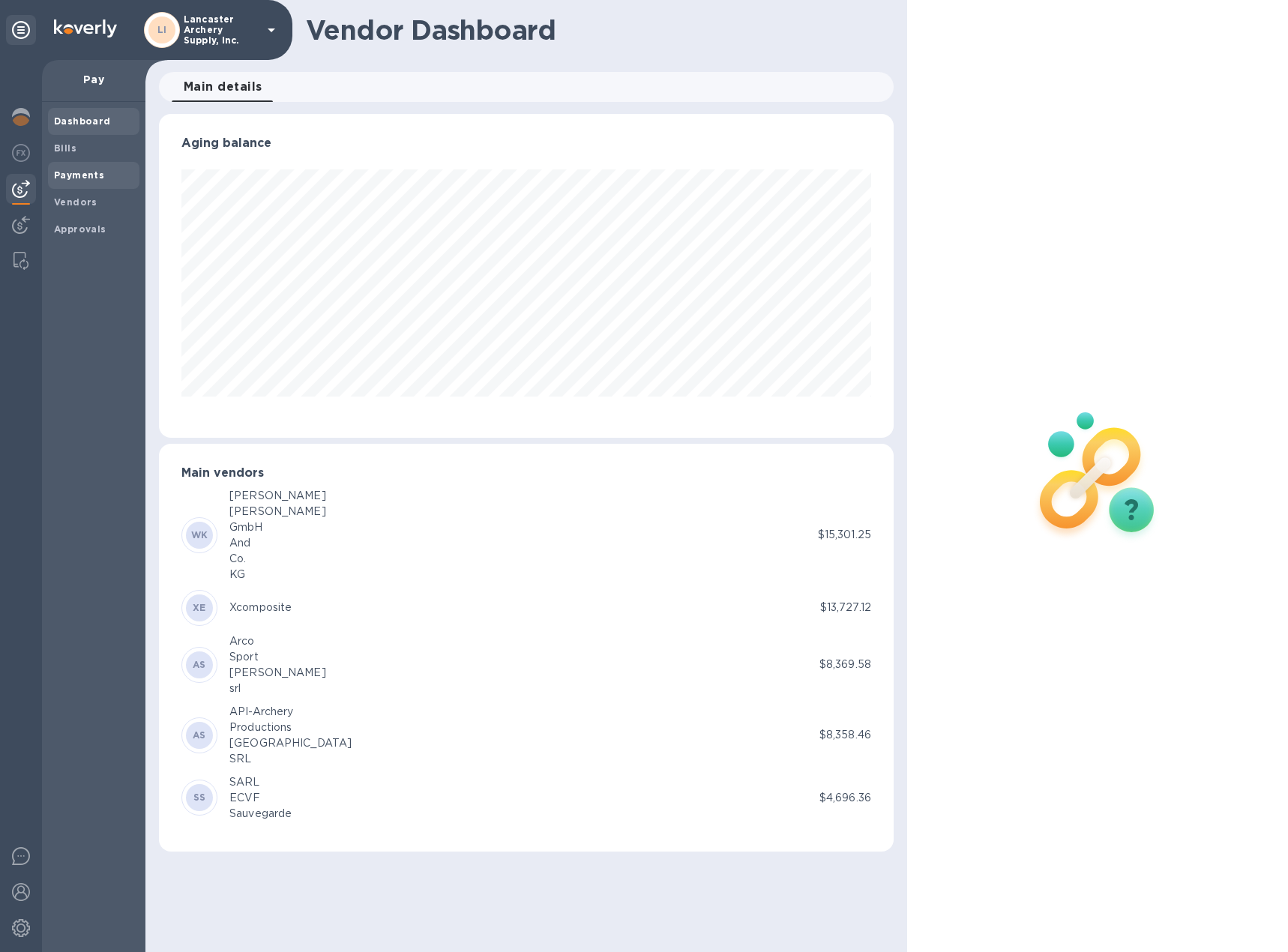
scroll to position [324, 734]
click at [72, 150] on b "Bills" at bounding box center [65, 148] width 22 height 11
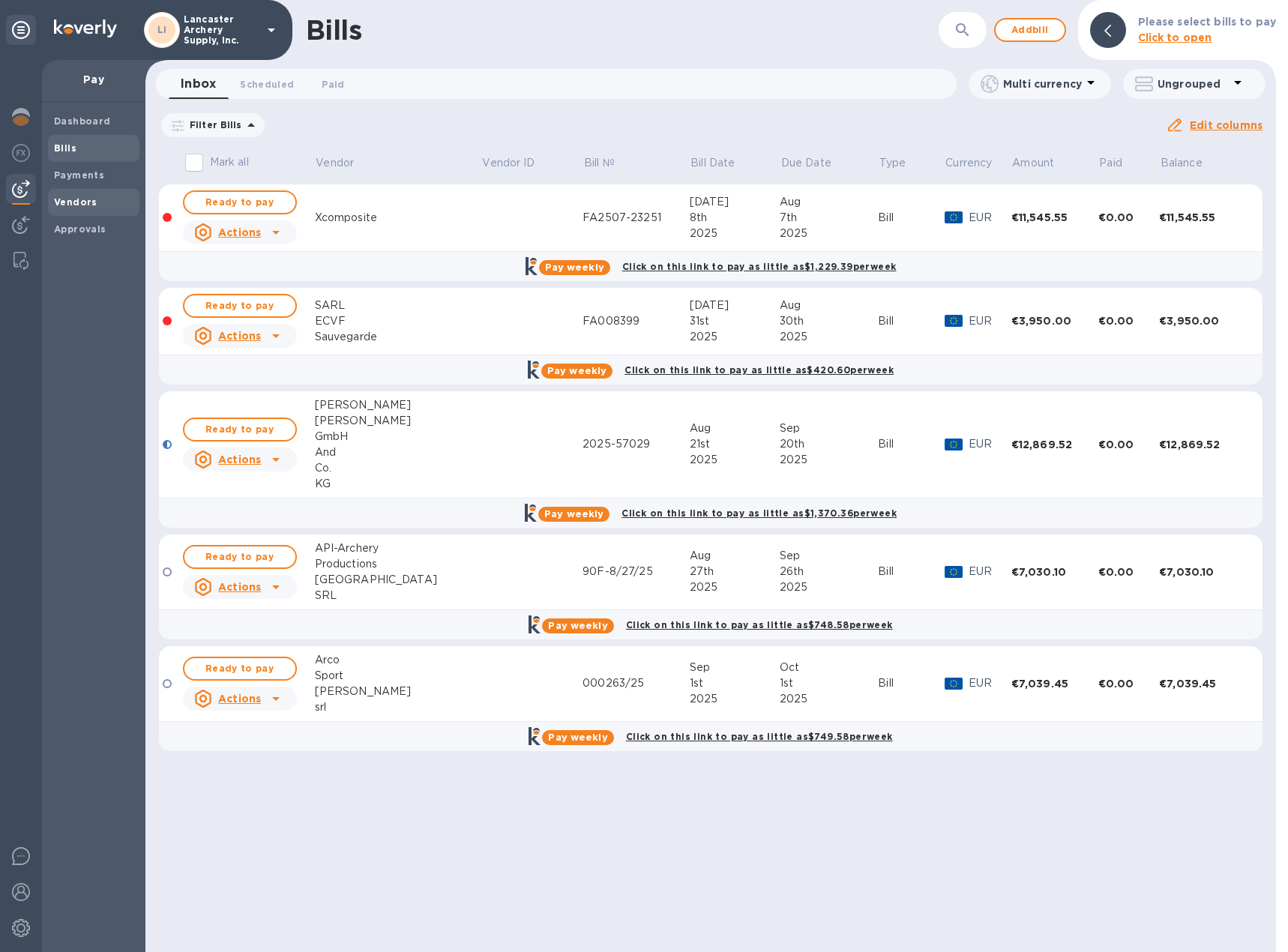
click at [67, 197] on b "Vendors" at bounding box center [76, 202] width 44 height 11
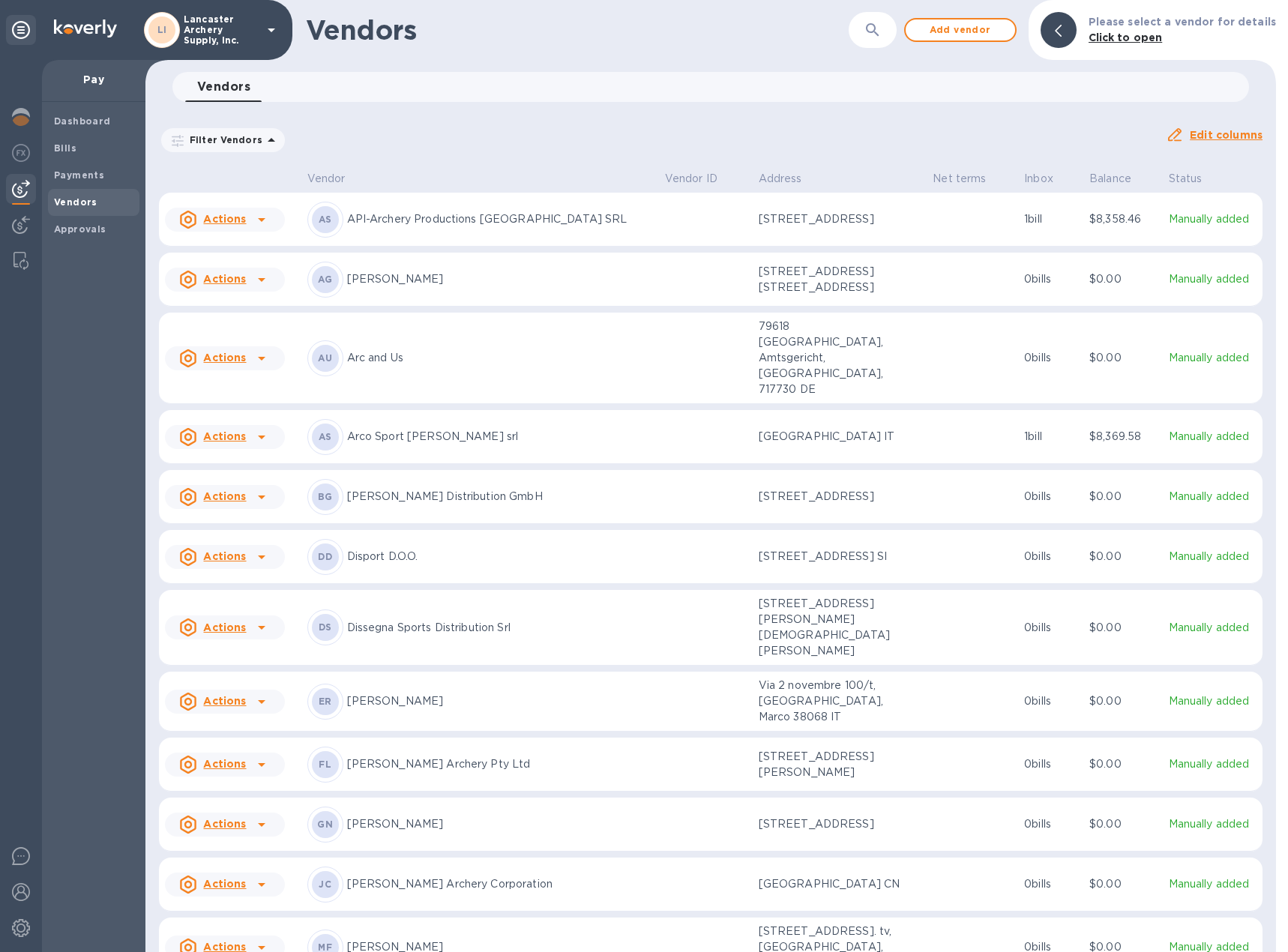
click at [759, 429] on p "[GEOGRAPHIC_DATA] IT" at bounding box center [834, 437] width 150 height 16
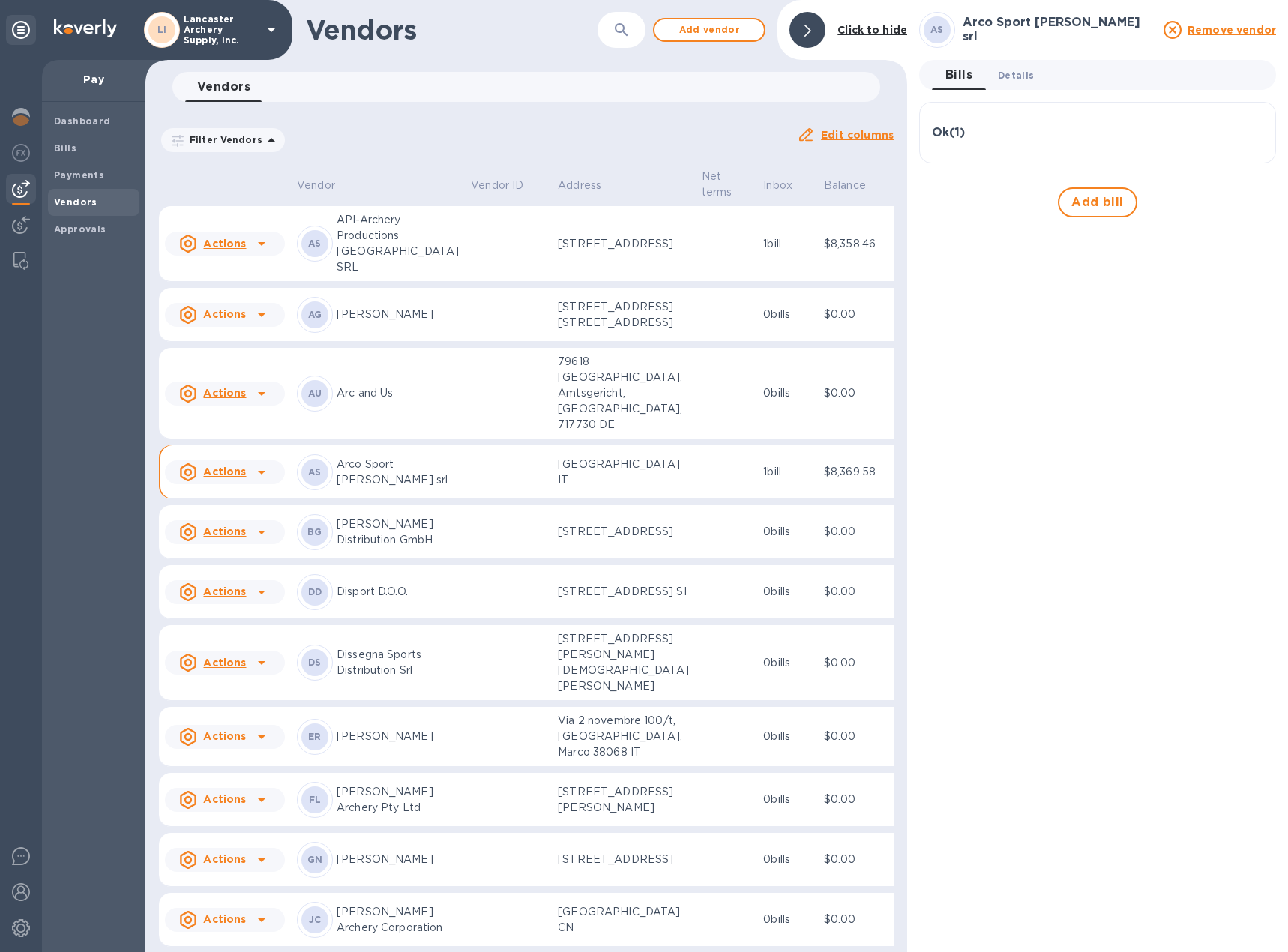
click at [1025, 79] on span "Details 0" at bounding box center [1015, 76] width 36 height 16
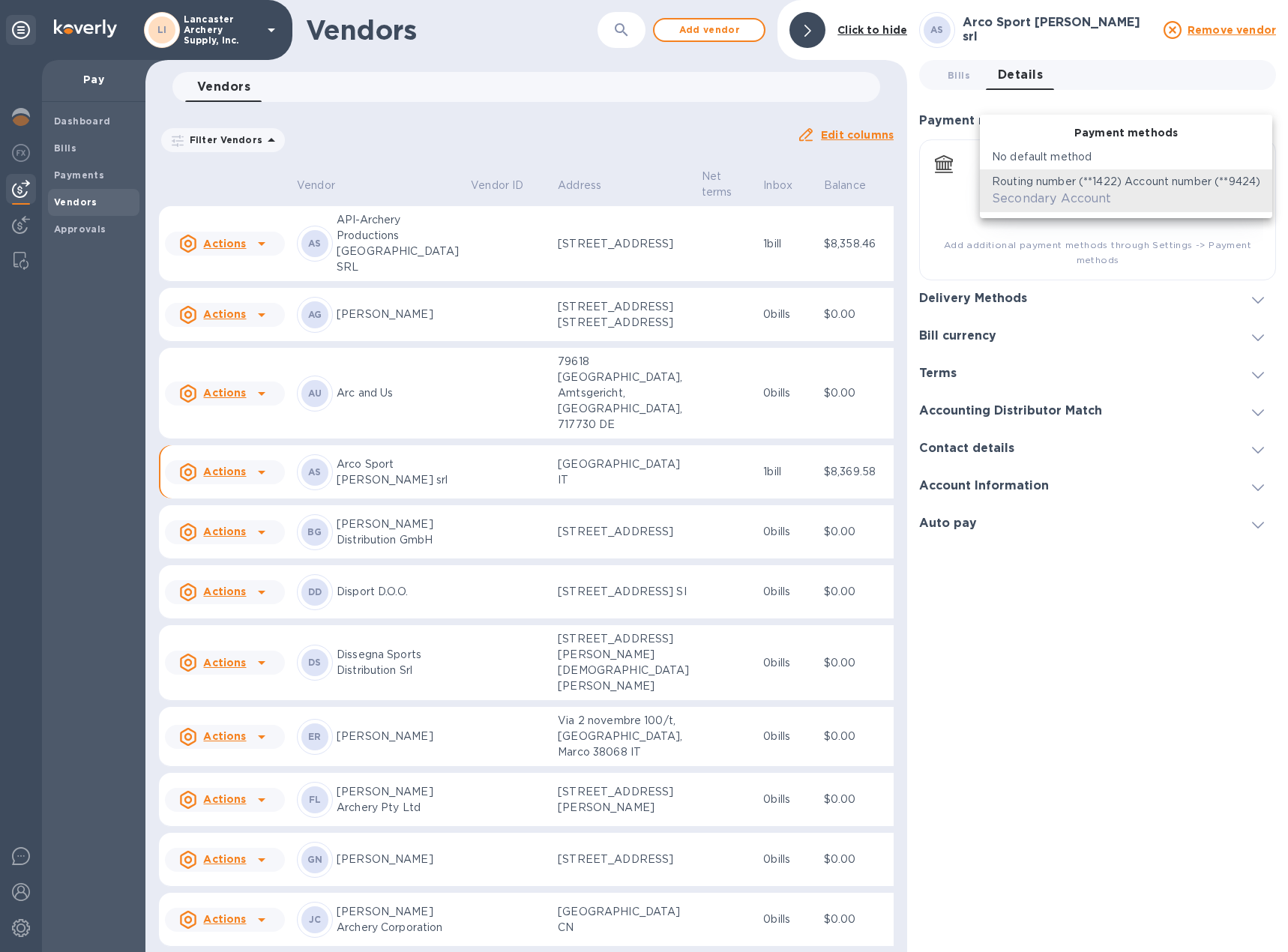
click at [1250, 187] on body "[PERSON_NAME] Archery Supply, Inc. Pay Dashboard Bills Payments Vendors Approva…" at bounding box center [644, 476] width 1288 height 952
click at [1203, 265] on div at bounding box center [644, 476] width 1288 height 952
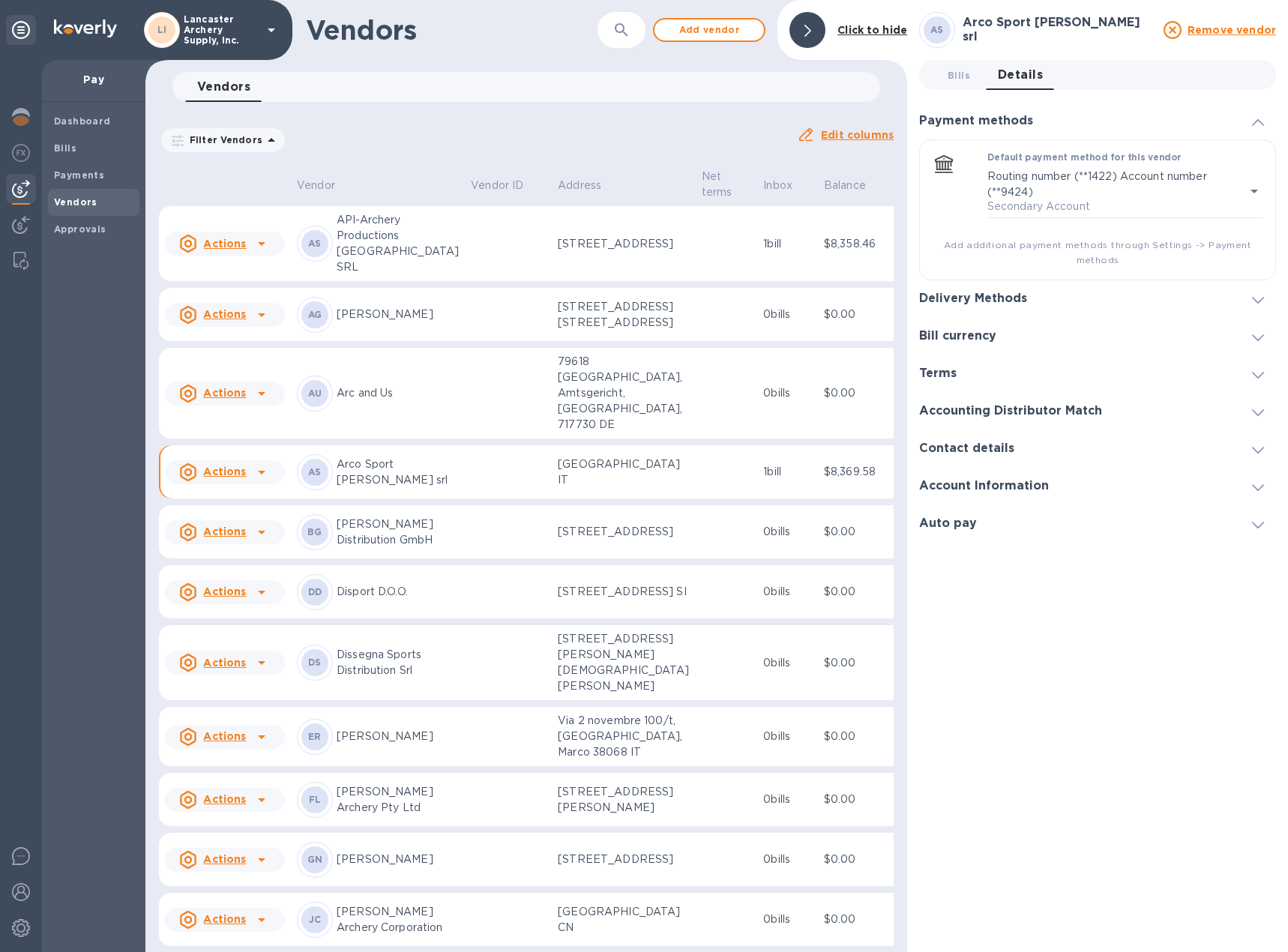
click at [1254, 301] on icon at bounding box center [1258, 300] width 12 height 6
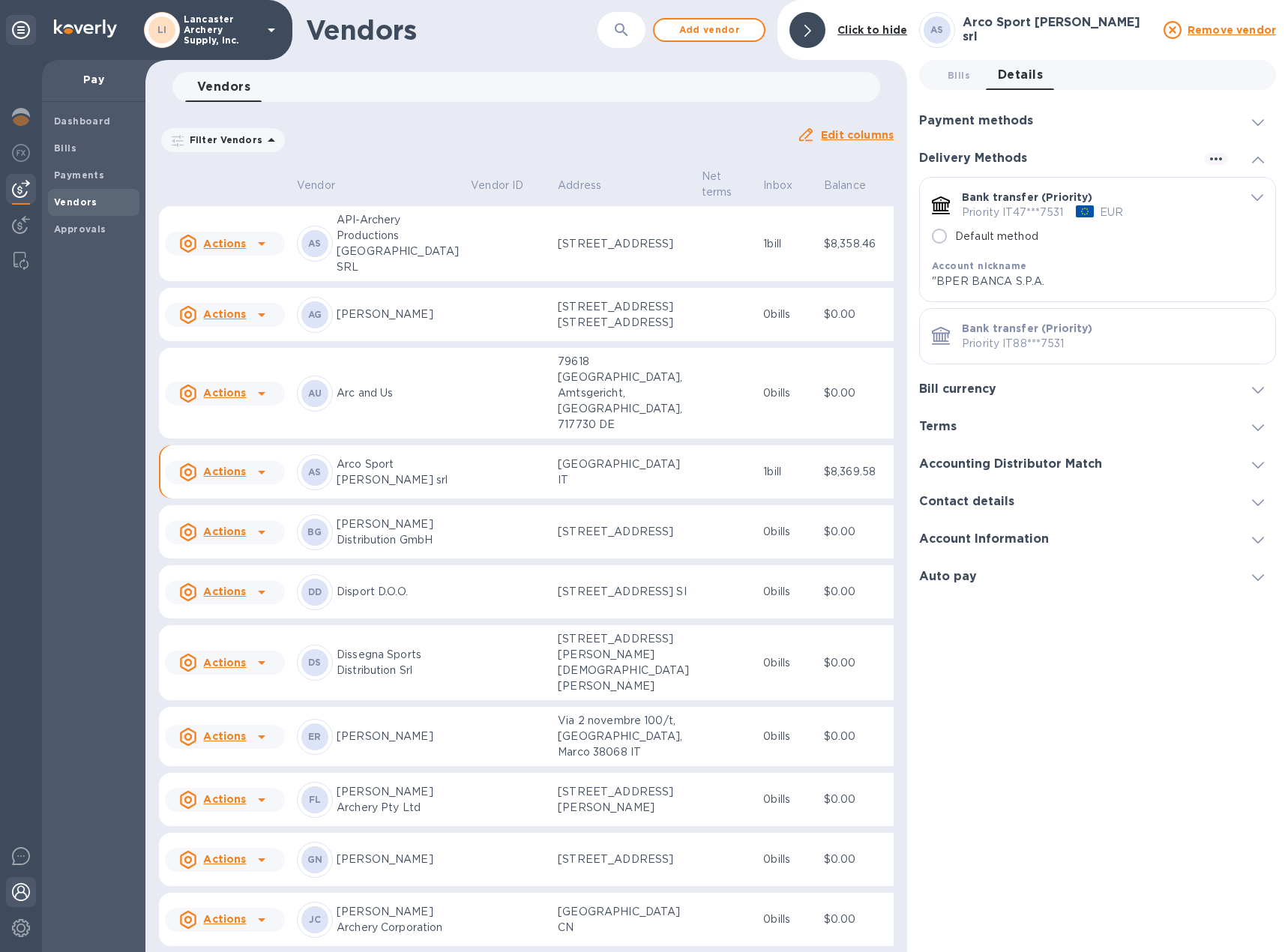
click at [19, 884] on img at bounding box center [21, 892] width 18 height 18
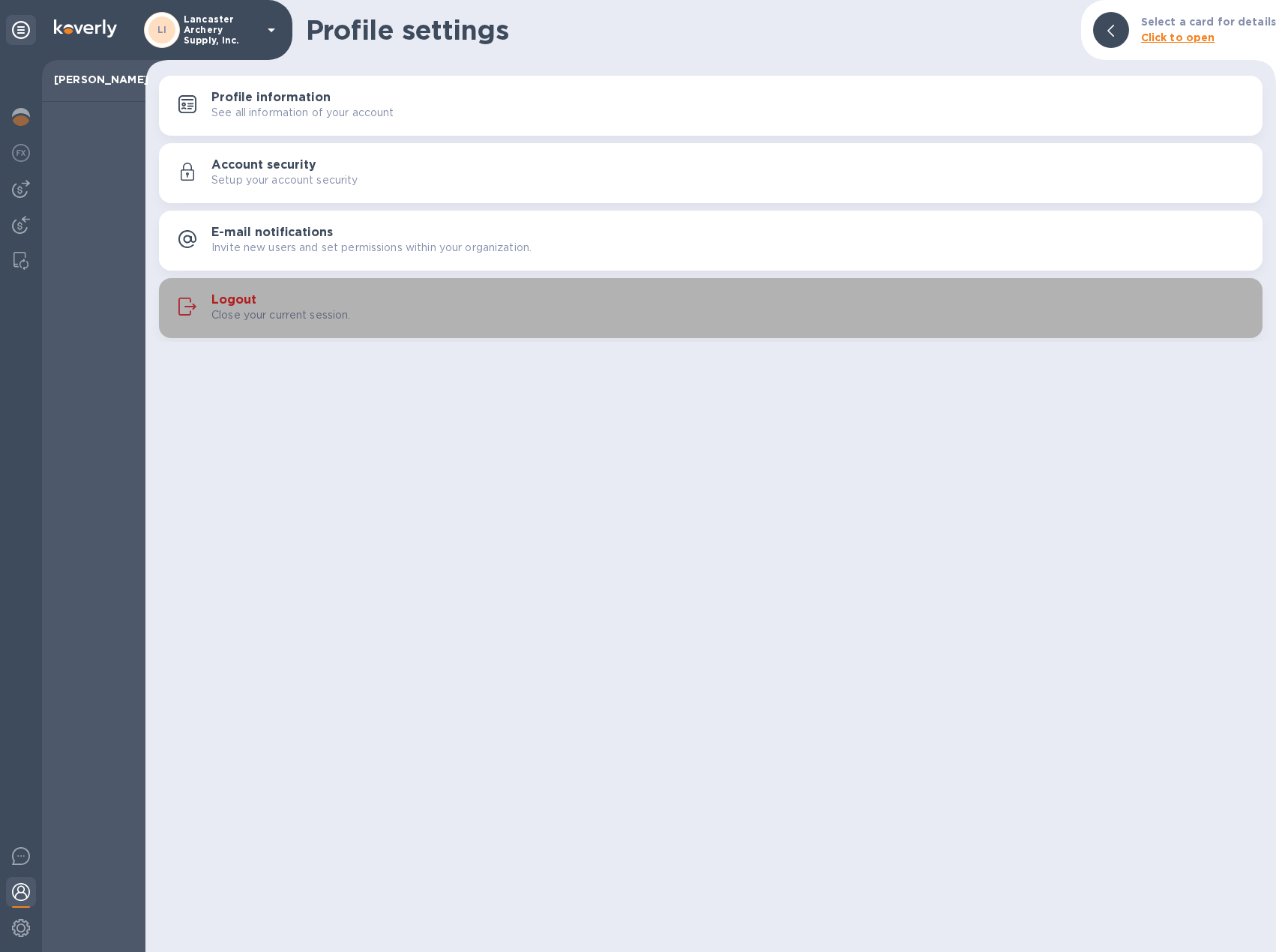
click at [274, 293] on div "Logout Close your current session." at bounding box center [731, 308] width 1039 height 30
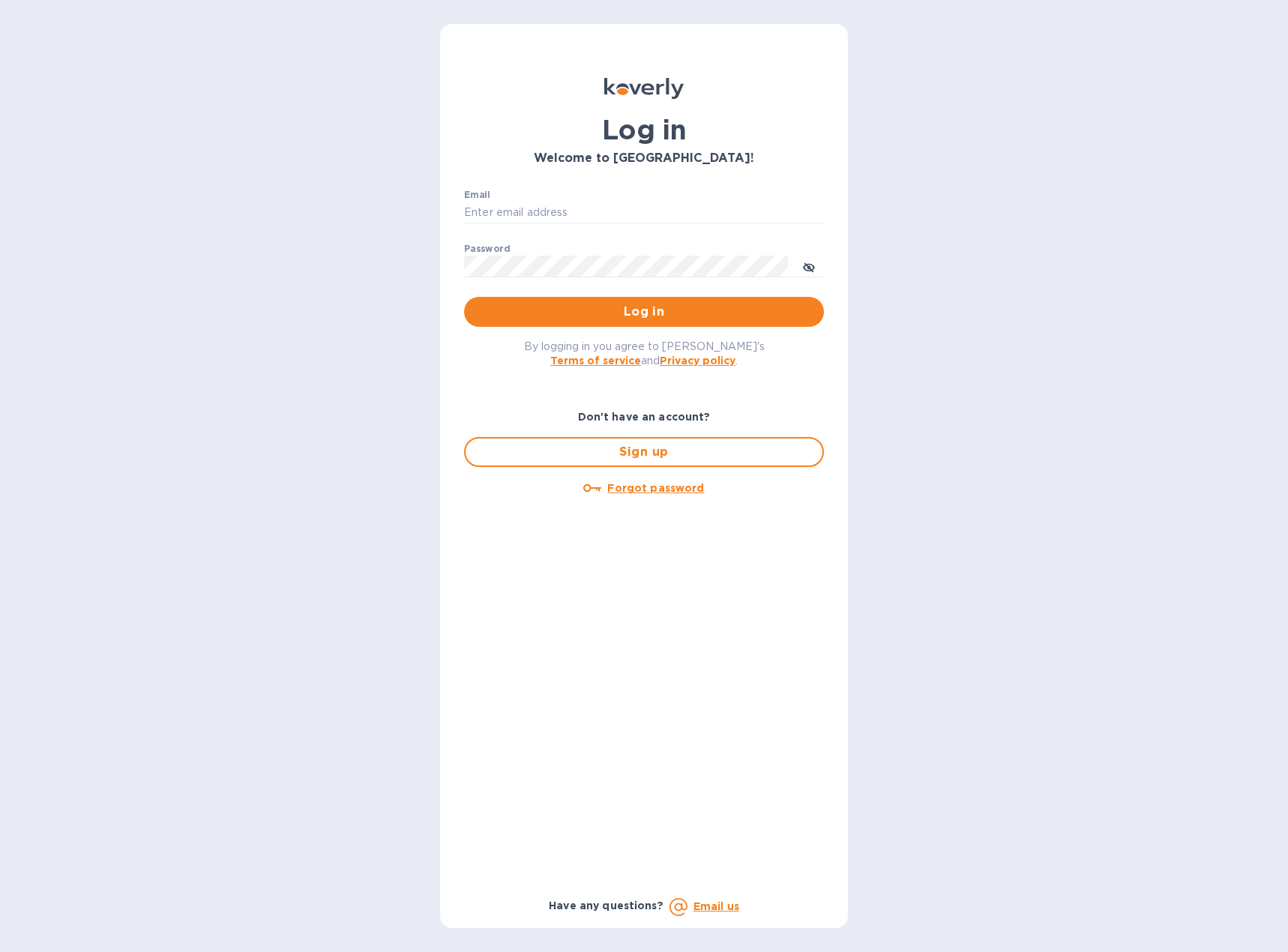
type input "[EMAIL_ADDRESS][DOMAIN_NAME]"
